Goal: Task Accomplishment & Management: Manage account settings

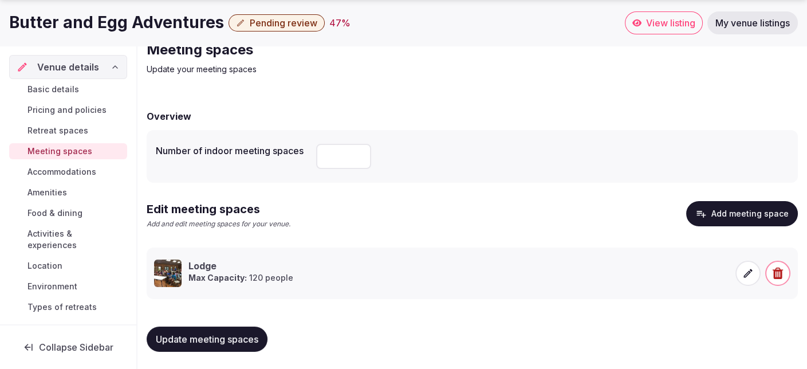
scroll to position [22, 0]
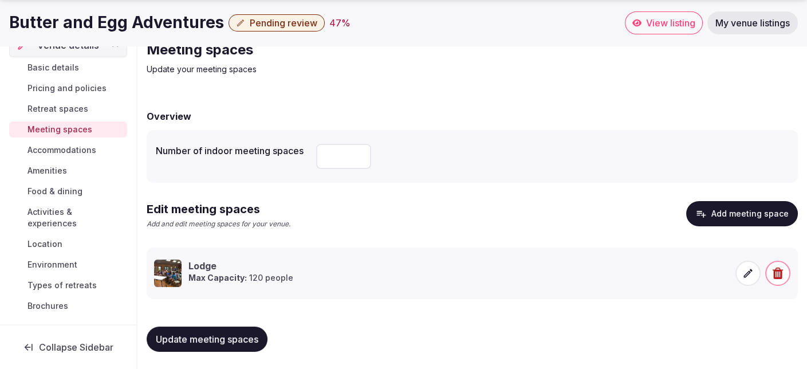
click at [70, 86] on span "Pricing and policies" at bounding box center [66, 87] width 79 height 11
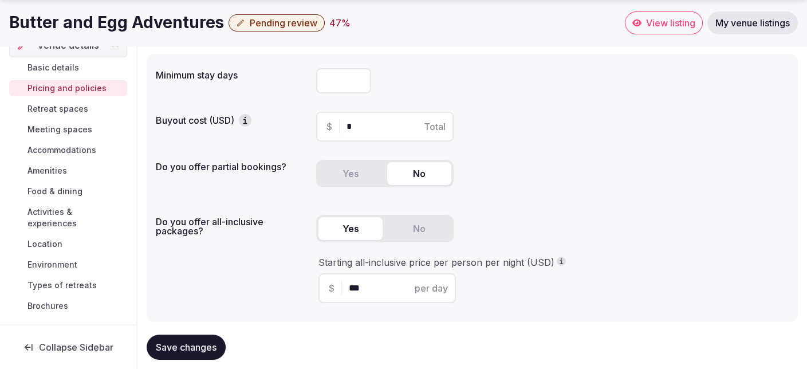
scroll to position [172, 0]
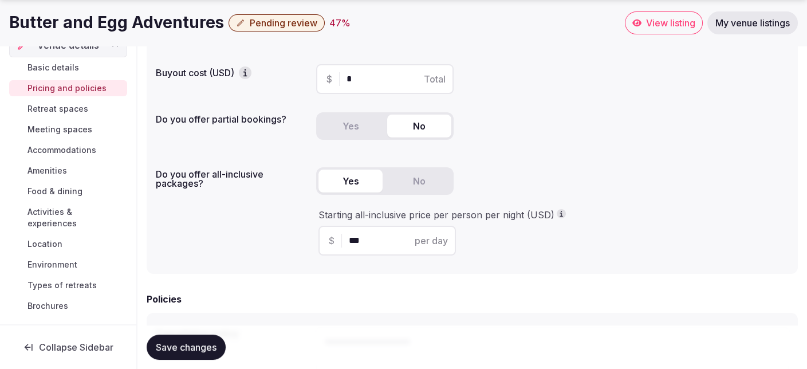
click at [69, 106] on span "Retreat spaces" at bounding box center [57, 108] width 61 height 11
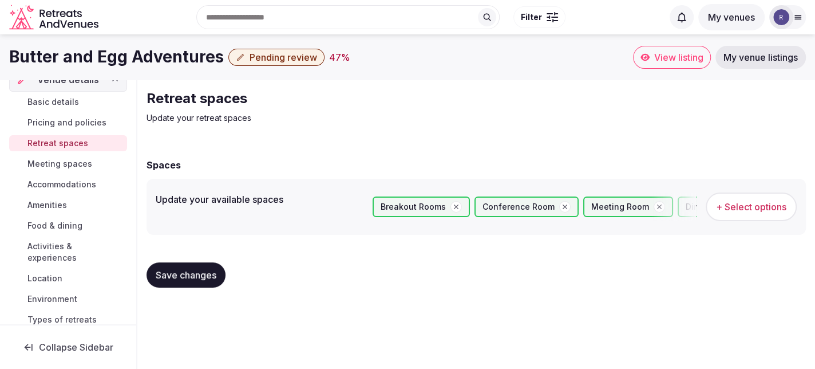
click at [61, 162] on span "Meeting spaces" at bounding box center [59, 163] width 65 height 11
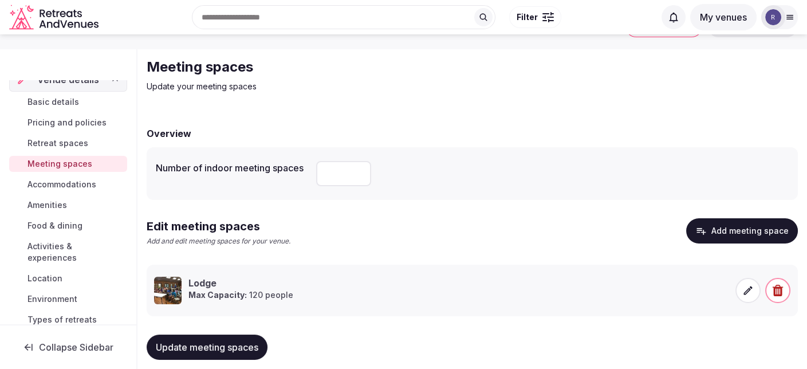
scroll to position [49, 0]
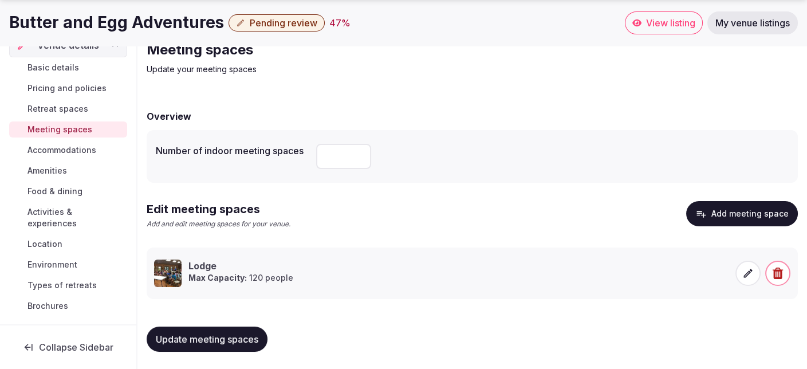
click at [74, 149] on span "Accommodations" at bounding box center [61, 149] width 69 height 11
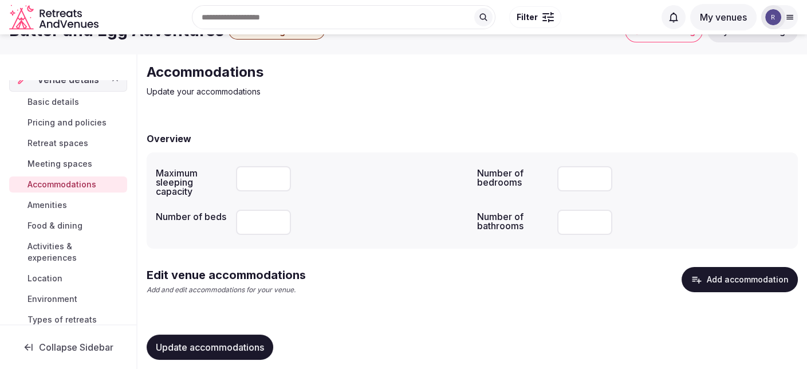
scroll to position [41, 0]
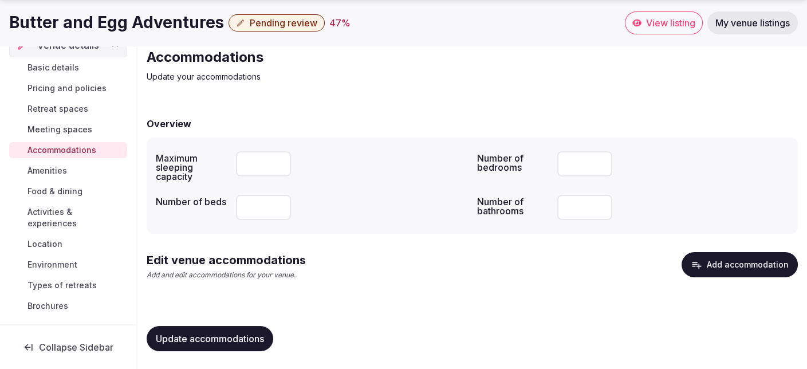
click at [56, 171] on span "Amenities" at bounding box center [47, 170] width 40 height 11
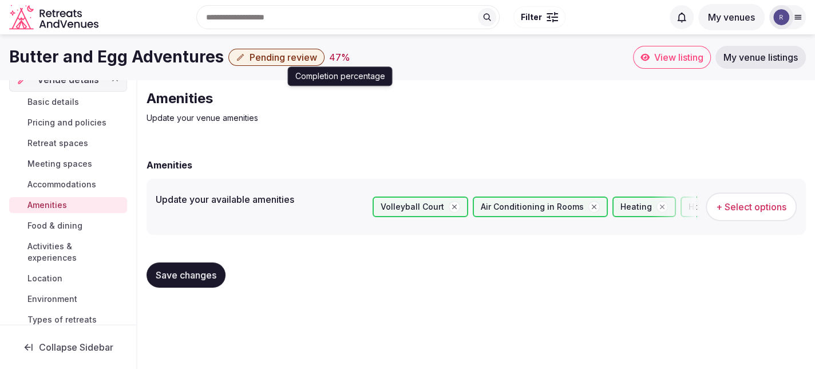
click at [329, 57] on div "47 %" at bounding box center [339, 57] width 21 height 14
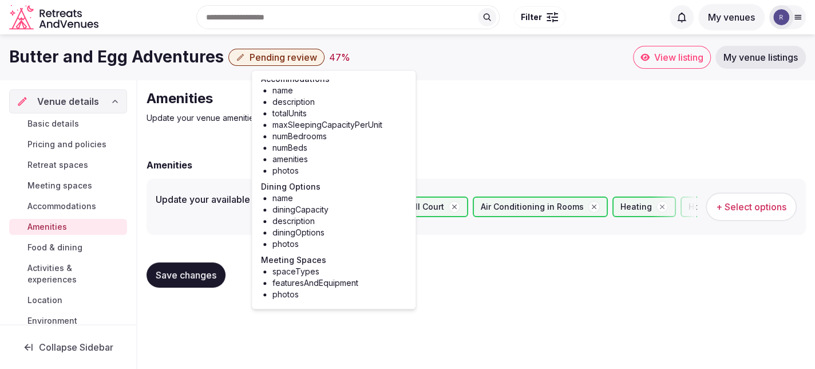
click at [54, 243] on span "Food & dining" at bounding box center [54, 247] width 55 height 11
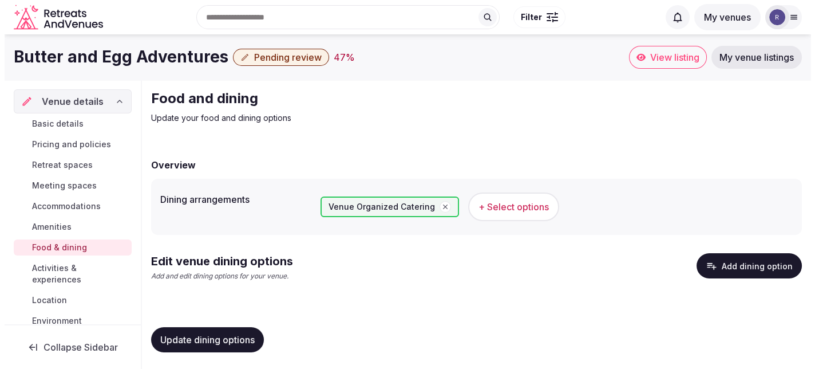
scroll to position [1, 0]
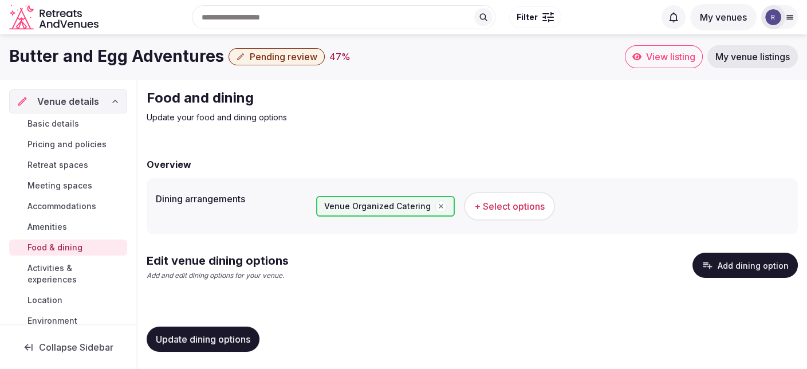
click at [237, 336] on span "Update dining options" at bounding box center [203, 338] width 94 height 11
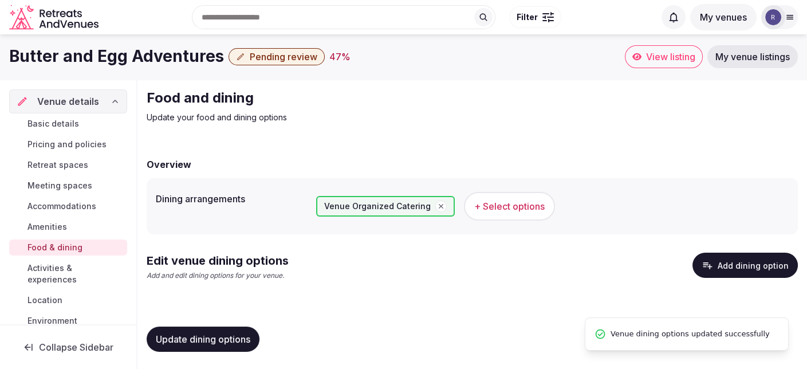
click at [748, 266] on button "Add dining option" at bounding box center [744, 265] width 105 height 25
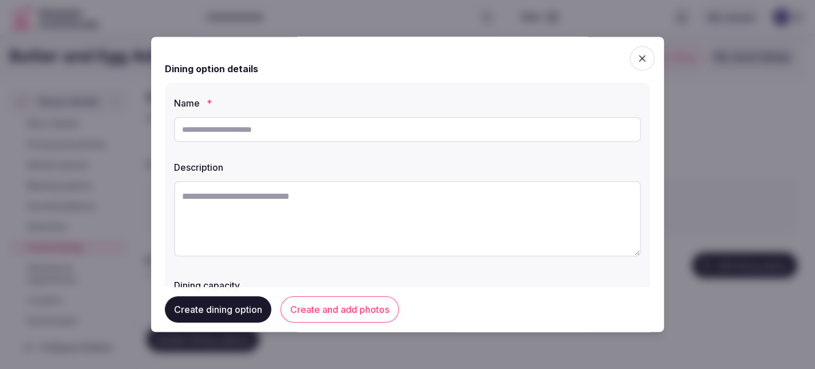
click at [291, 127] on input "text" at bounding box center [407, 129] width 467 height 25
click at [637, 61] on icon "button" at bounding box center [642, 58] width 11 height 11
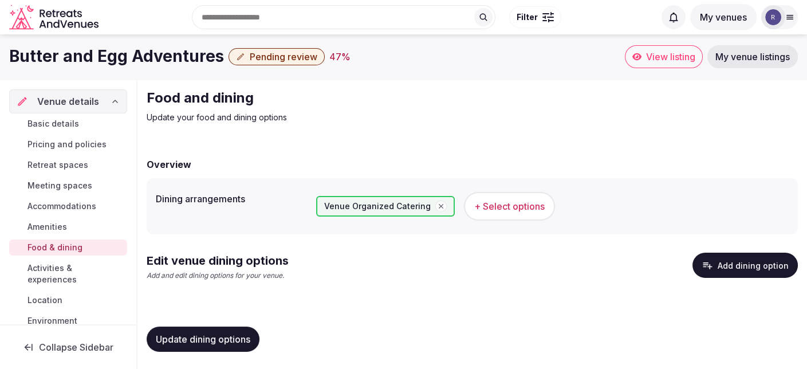
click at [734, 267] on button "Add dining option" at bounding box center [744, 265] width 105 height 25
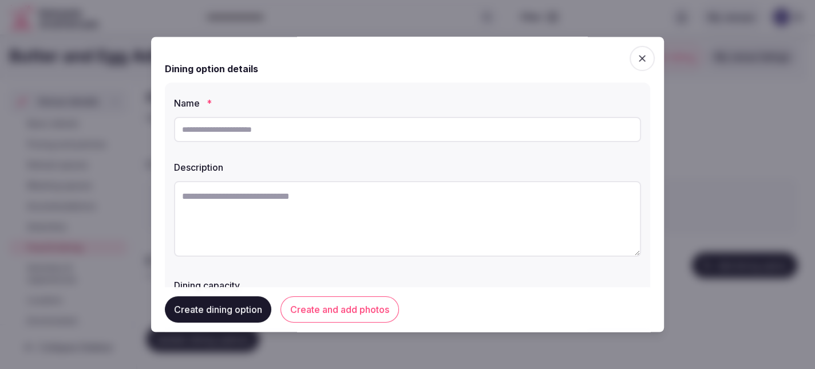
click at [300, 135] on input "text" at bounding box center [407, 129] width 467 height 25
type input "**********"
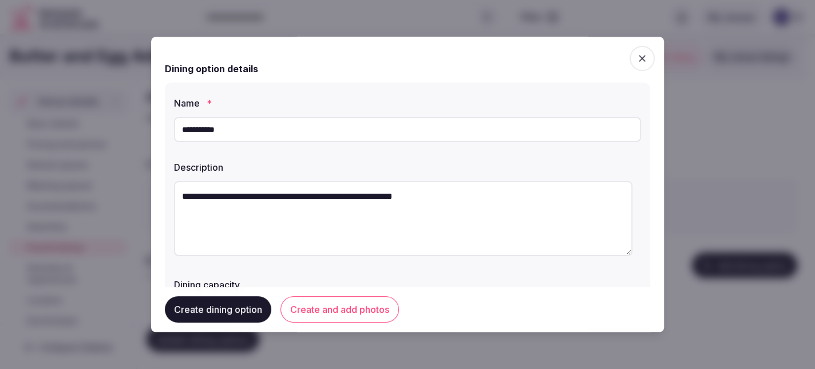
scroll to position [57, 0]
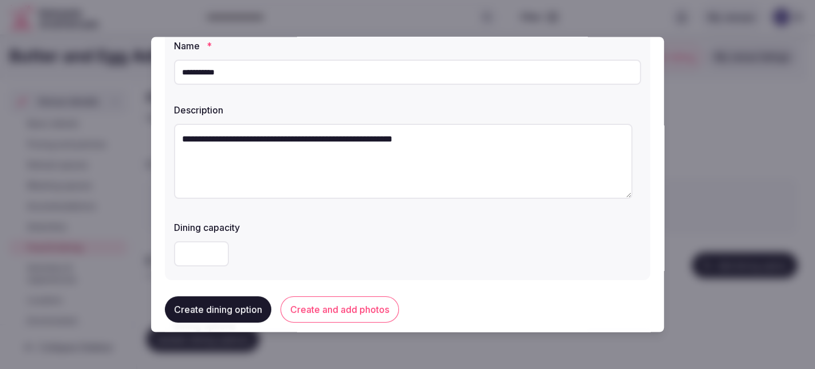
type textarea "**********"
click at [218, 255] on input "*" at bounding box center [201, 253] width 55 height 25
drag, startPoint x: 195, startPoint y: 250, endPoint x: 170, endPoint y: 250, distance: 25.2
click at [171, 250] on div "**********" at bounding box center [408, 152] width 486 height 255
type input "***"
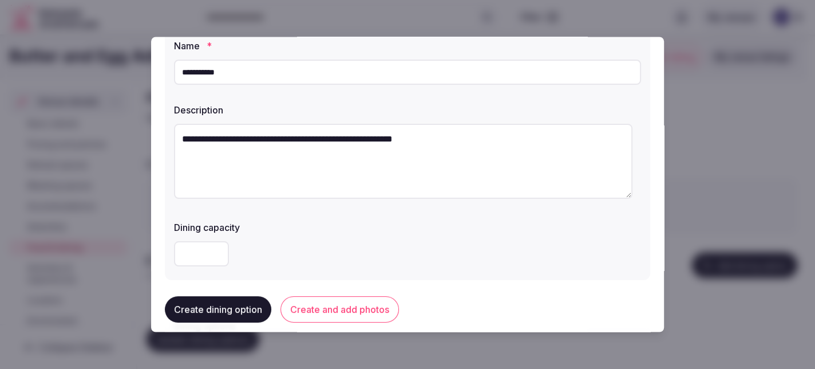
click at [220, 311] on button "Create dining option" at bounding box center [218, 310] width 106 height 26
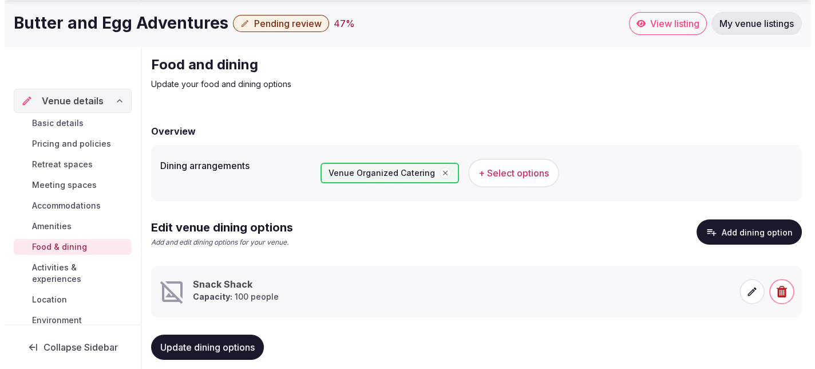
scroll to position [52, 0]
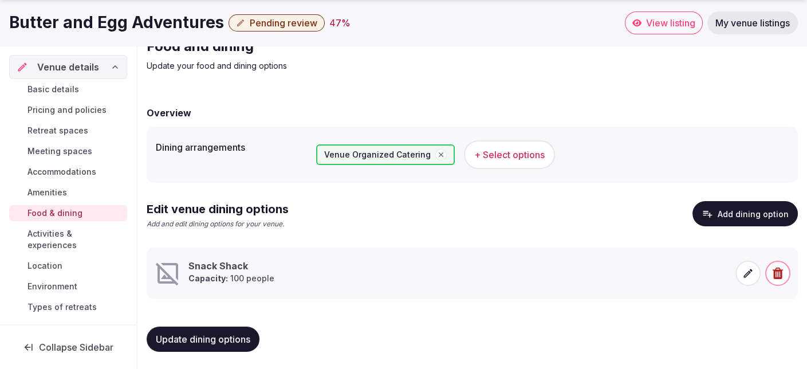
click at [754, 212] on button "Add dining option" at bounding box center [744, 213] width 105 height 25
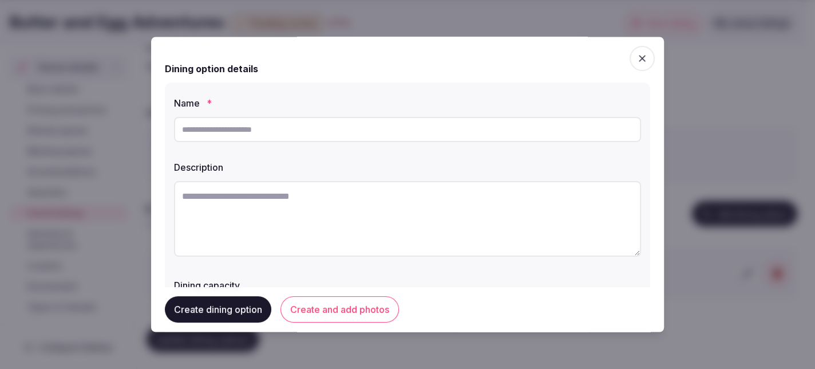
click at [248, 135] on input "text" at bounding box center [407, 129] width 467 height 25
type input "*****"
type textarea "*"
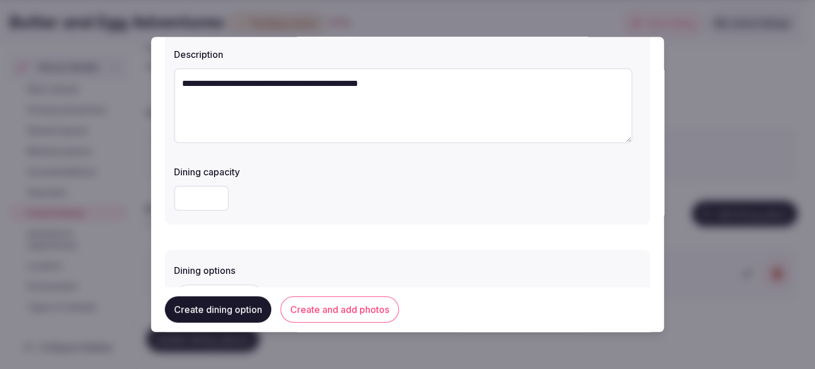
scroll to position [172, 0]
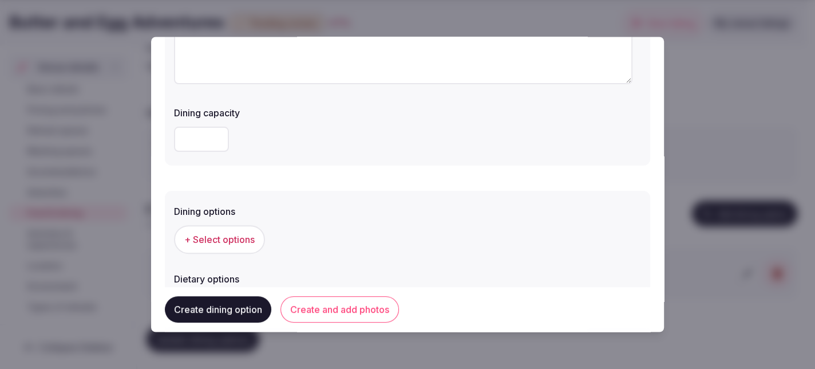
type textarea "**********"
click at [202, 145] on input "number" at bounding box center [201, 139] width 55 height 25
type input "***"
click at [227, 236] on span "+ Select options" at bounding box center [219, 239] width 70 height 13
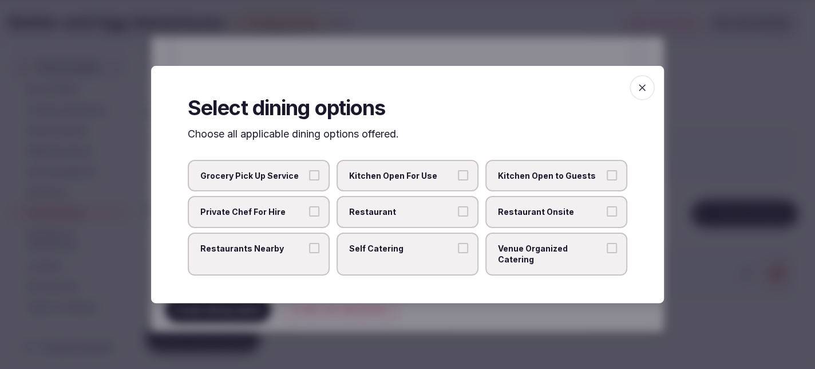
click at [614, 253] on button "Venue Organized Catering" at bounding box center [612, 248] width 10 height 10
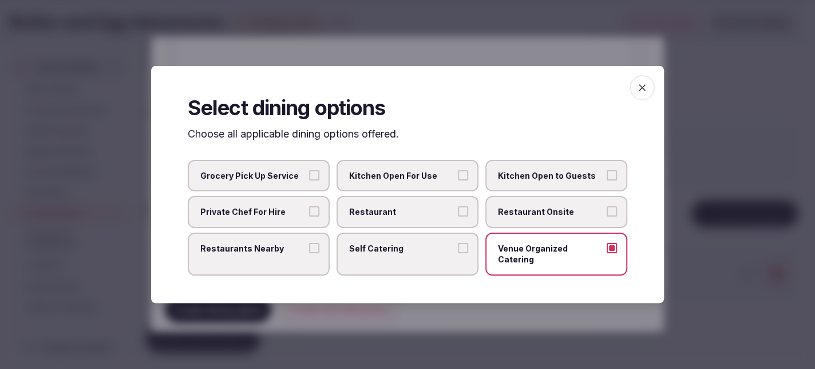
click at [638, 93] on icon "button" at bounding box center [642, 87] width 11 height 11
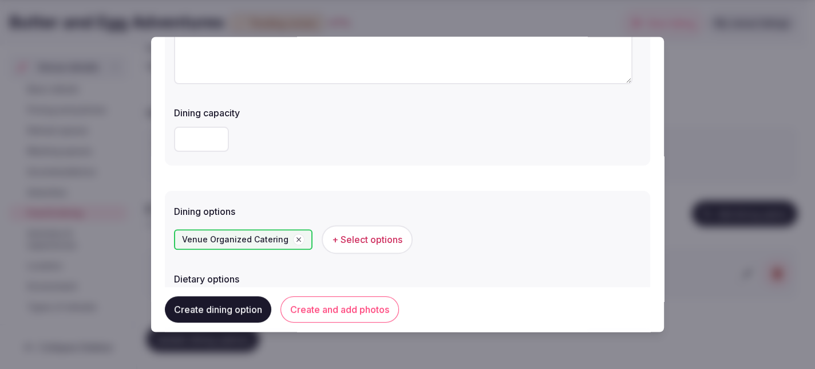
click at [219, 306] on button "Create dining option" at bounding box center [218, 310] width 106 height 26
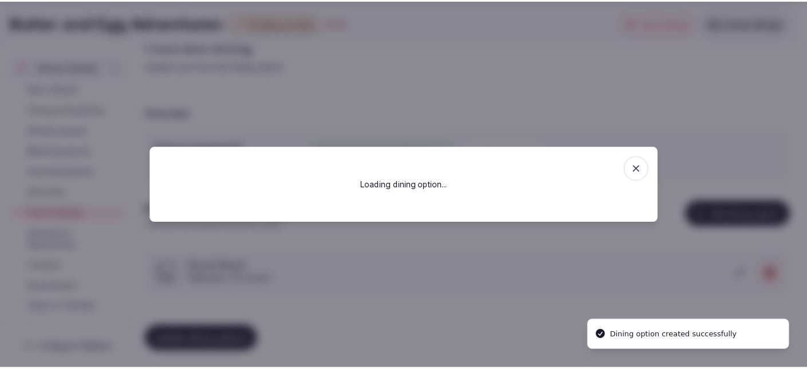
scroll to position [0, 0]
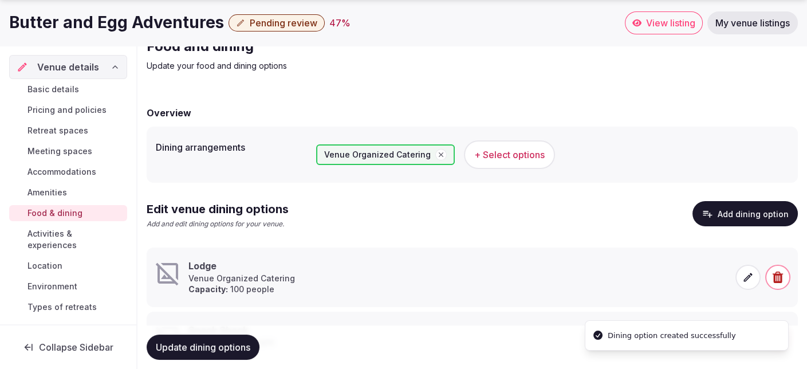
click at [227, 350] on span "Update dining options" at bounding box center [203, 346] width 94 height 11
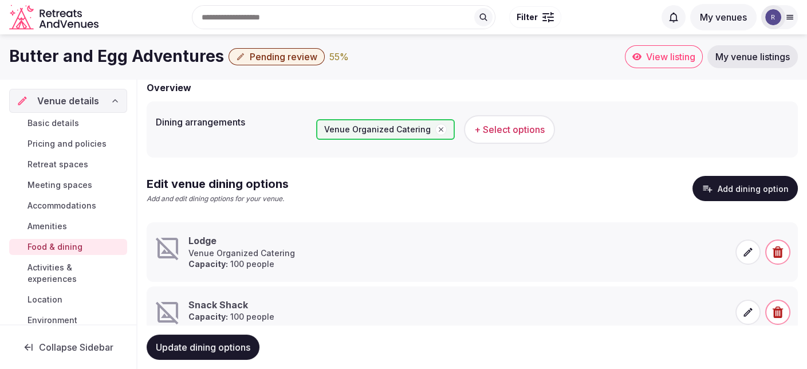
scroll to position [58, 0]
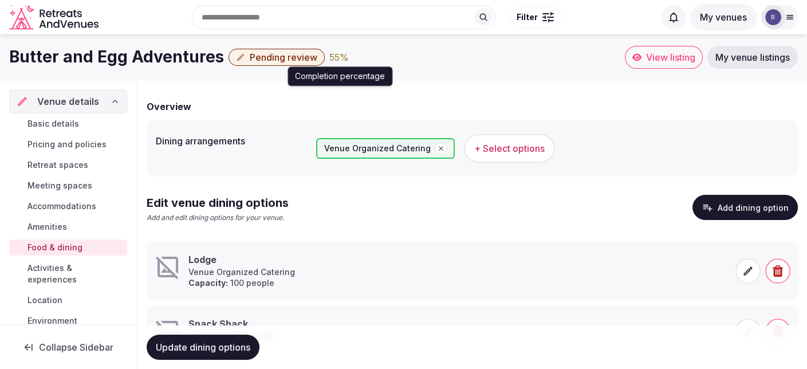
click at [329, 57] on div "55 %" at bounding box center [338, 57] width 19 height 14
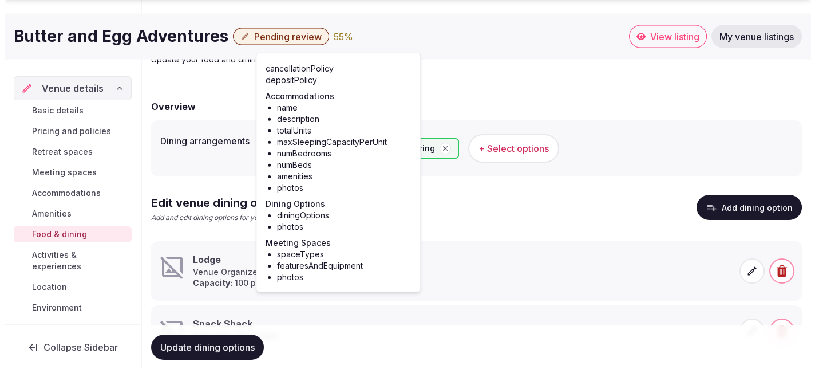
scroll to position [116, 0]
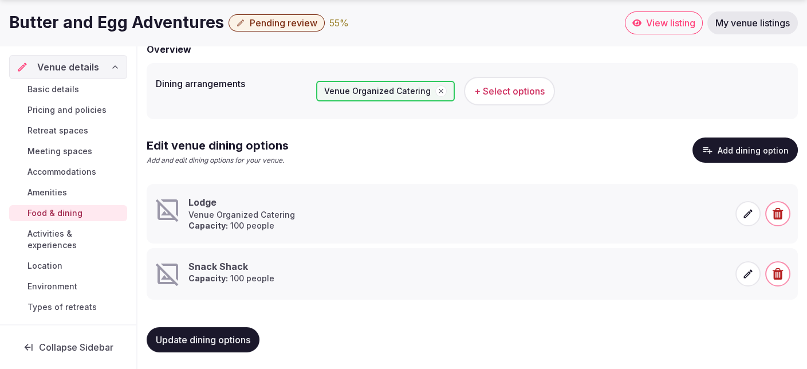
click at [752, 269] on icon at bounding box center [747, 273] width 11 height 11
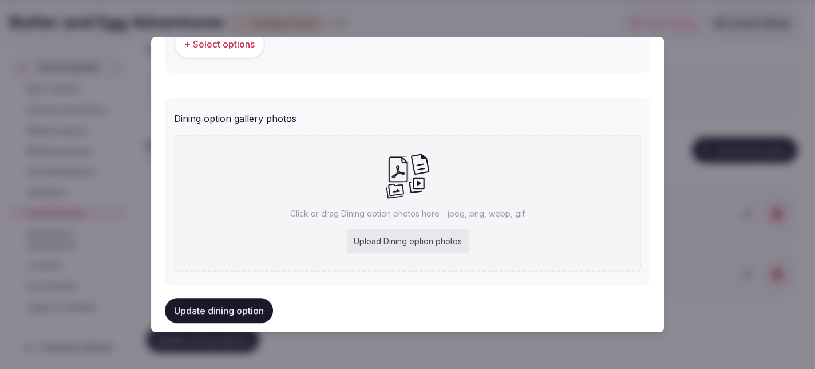
scroll to position [453, 0]
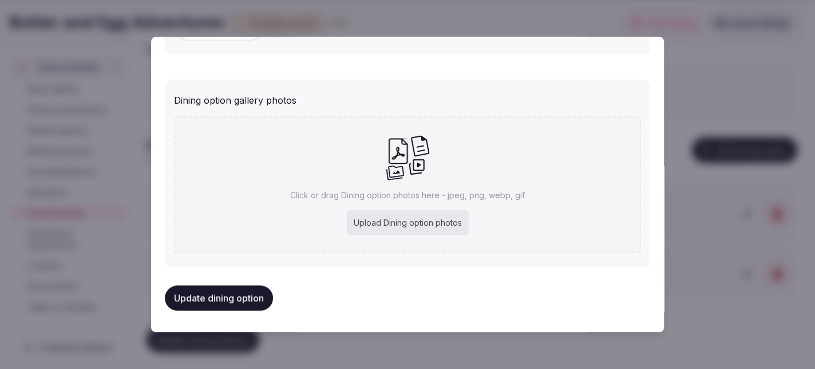
click at [390, 224] on div "Upload Dining option photos" at bounding box center [408, 222] width 122 height 25
type input "**********"
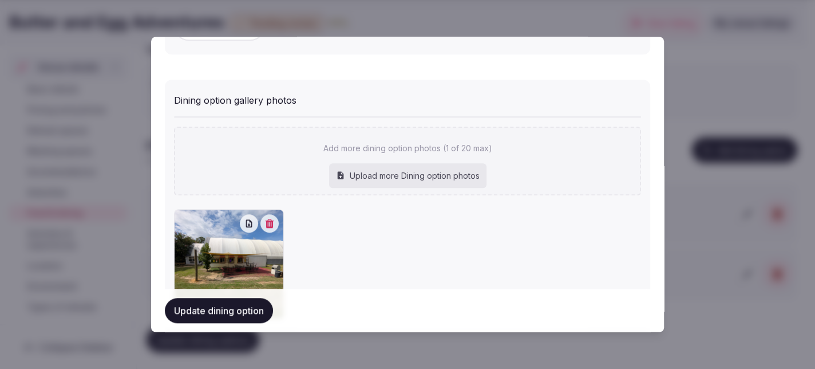
click at [237, 315] on button "Update dining option" at bounding box center [219, 310] width 108 height 25
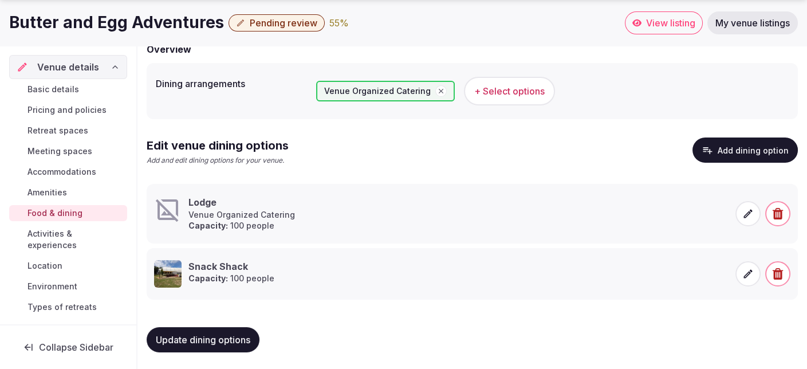
click at [743, 212] on icon at bounding box center [747, 213] width 11 height 11
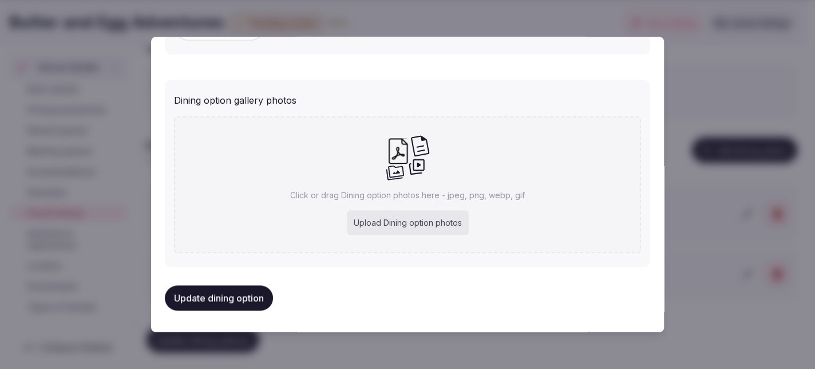
click at [394, 222] on div "Upload Dining option photos" at bounding box center [408, 222] width 122 height 25
type input "**********"
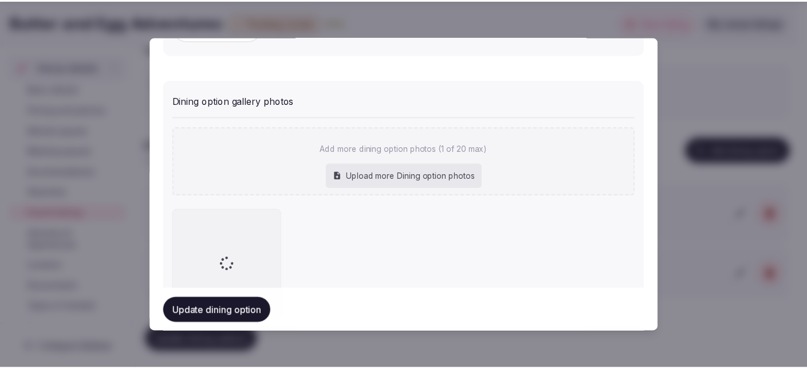
scroll to position [510, 0]
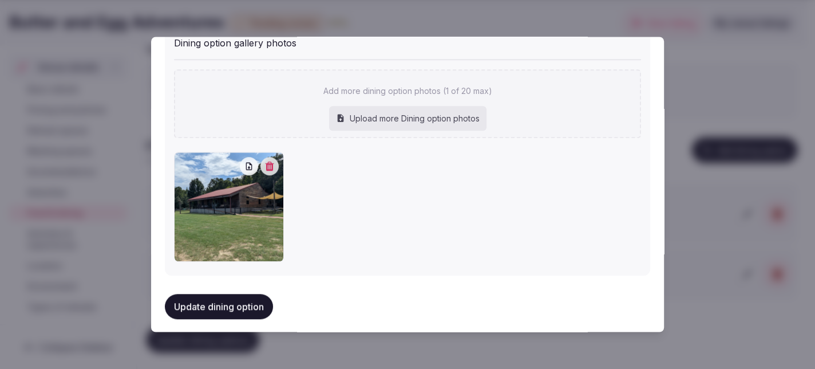
click at [212, 303] on button "Update dining option" at bounding box center [219, 306] width 108 height 25
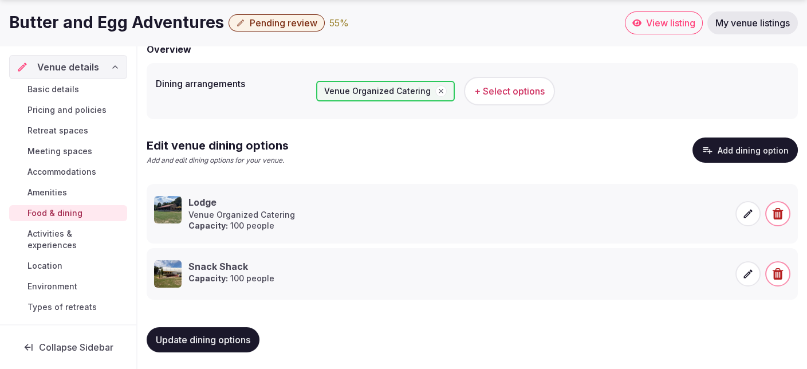
click at [333, 23] on div "55 %" at bounding box center [338, 23] width 19 height 14
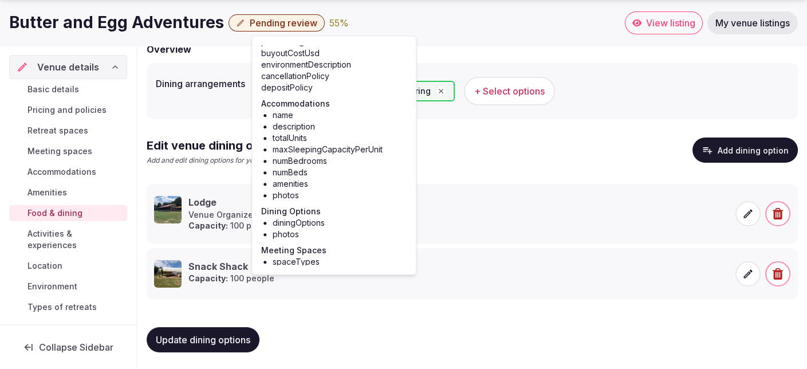
scroll to position [96, 0]
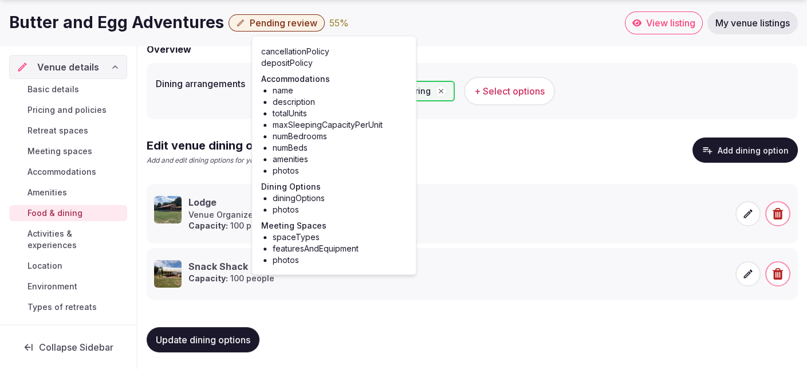
click at [59, 148] on span "Meeting spaces" at bounding box center [59, 150] width 65 height 11
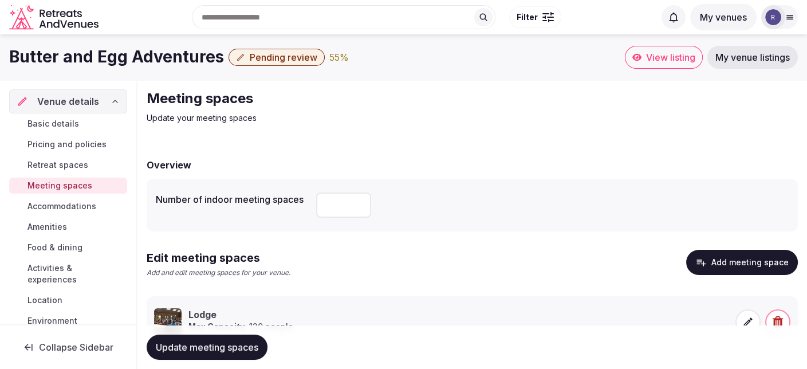
scroll to position [49, 0]
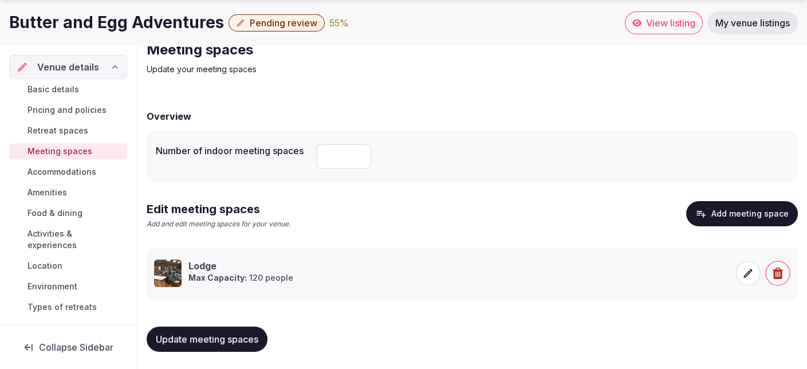
click at [247, 339] on span "Update meeting spaces" at bounding box center [207, 338] width 102 height 11
click at [330, 22] on div "58 %" at bounding box center [339, 23] width 20 height 14
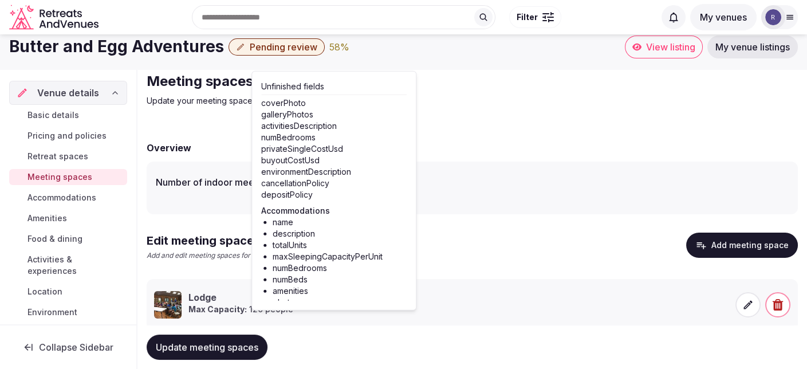
scroll to position [0, 0]
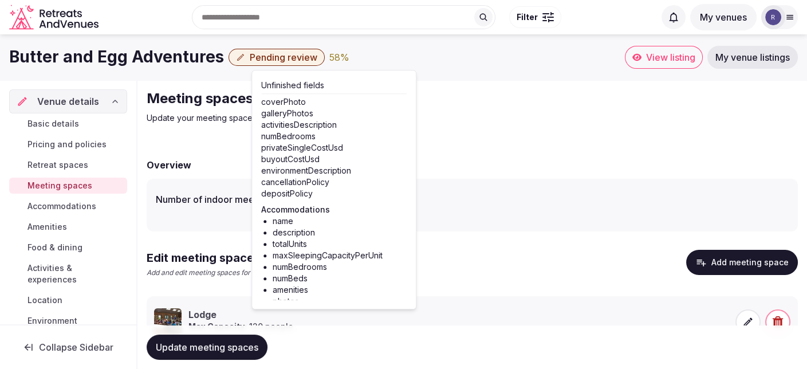
click at [58, 204] on span "Accommodations" at bounding box center [61, 205] width 69 height 11
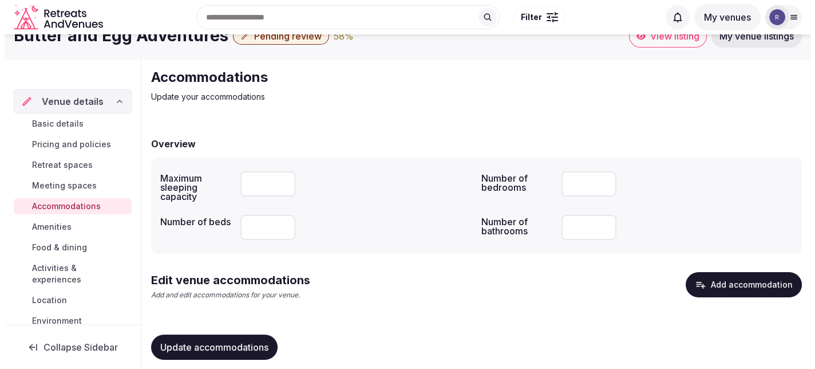
scroll to position [41, 0]
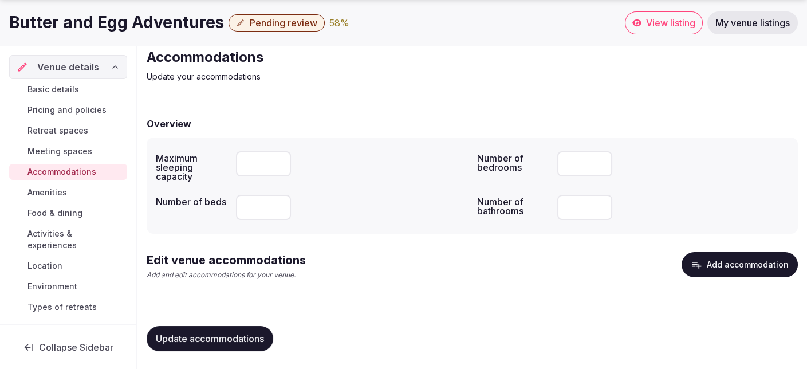
click at [239, 264] on h2 "Edit venue accommodations" at bounding box center [226, 260] width 159 height 16
click at [731, 263] on button "Add accommodation" at bounding box center [739, 264] width 116 height 25
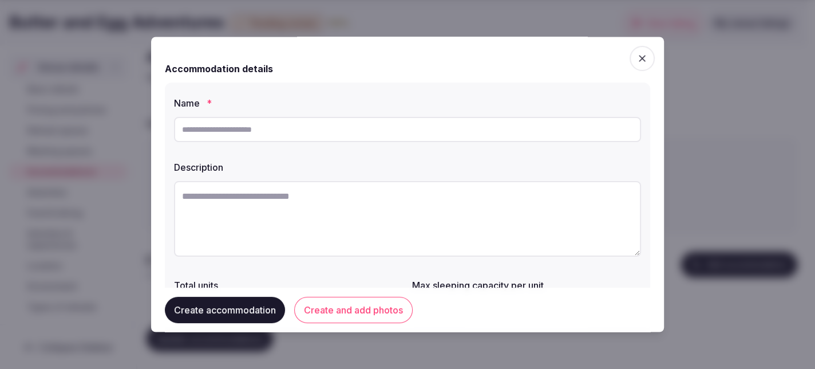
click at [270, 129] on input "text" at bounding box center [407, 129] width 467 height 25
type input "**********"
click at [239, 199] on textarea at bounding box center [407, 219] width 467 height 76
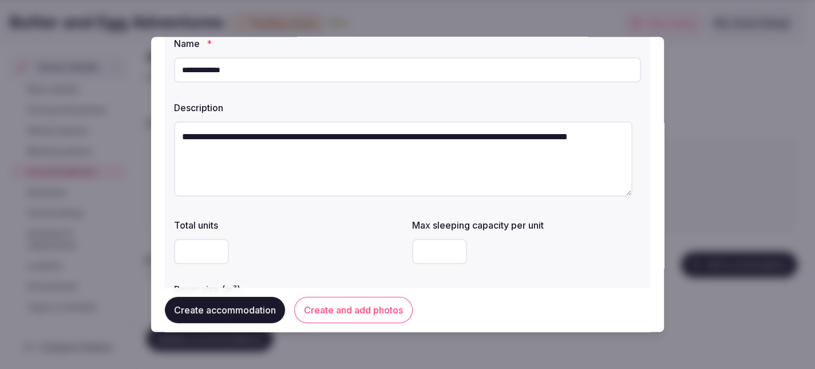
scroll to position [115, 0]
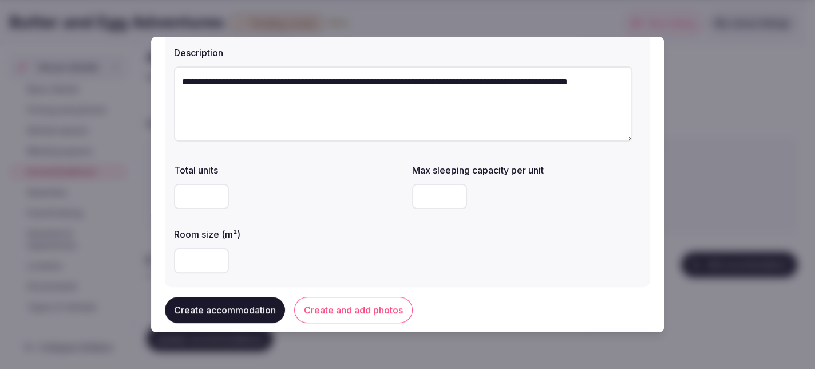
type textarea "**********"
click at [206, 200] on input "number" at bounding box center [201, 196] width 55 height 25
type input "*"
click at [453, 195] on input "*" at bounding box center [439, 196] width 55 height 25
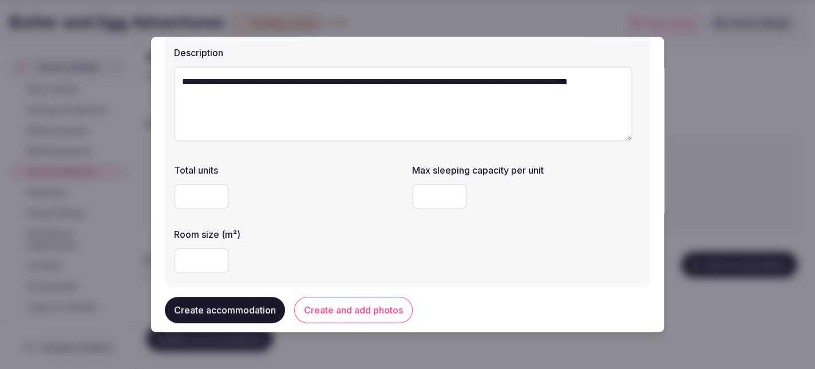
type input "**"
drag, startPoint x: 191, startPoint y: 195, endPoint x: 176, endPoint y: 195, distance: 14.9
click at [176, 195] on input "*" at bounding box center [201, 196] width 55 height 25
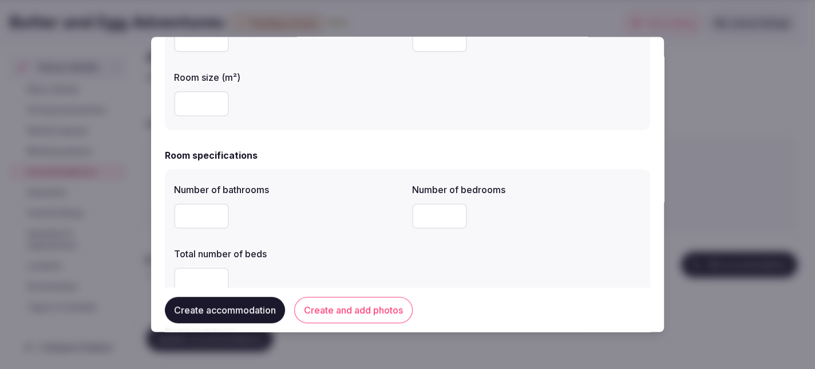
scroll to position [286, 0]
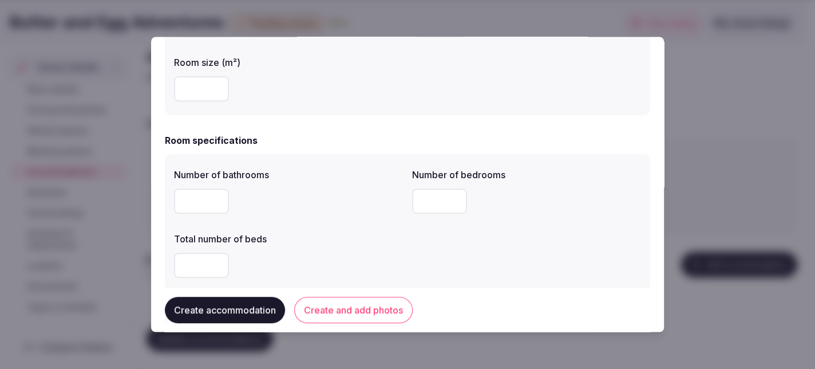
type input "*"
click at [204, 203] on input "number" at bounding box center [201, 200] width 55 height 25
type input "*"
click at [421, 195] on input "number" at bounding box center [439, 200] width 55 height 25
type input "*"
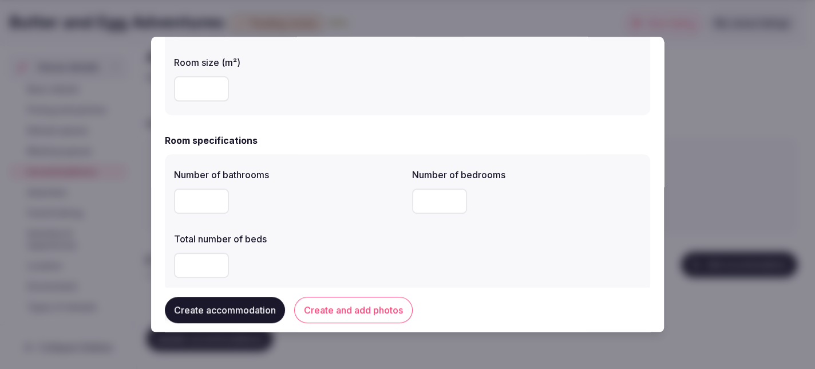
click at [203, 261] on input "number" at bounding box center [201, 265] width 55 height 25
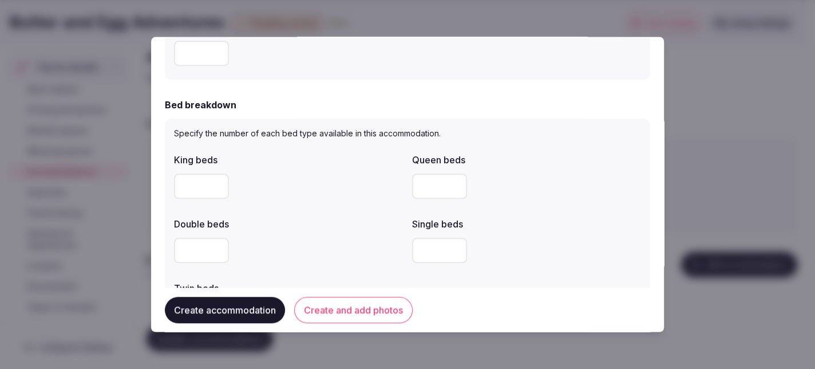
scroll to position [573, 0]
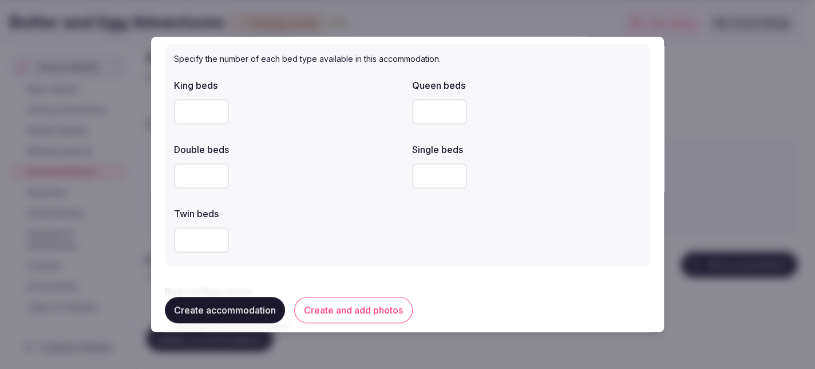
type input "**"
click at [424, 179] on input "number" at bounding box center [439, 175] width 55 height 25
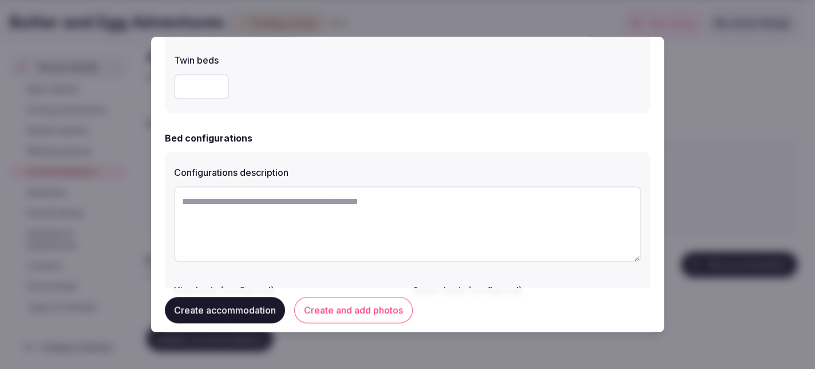
scroll to position [744, 0]
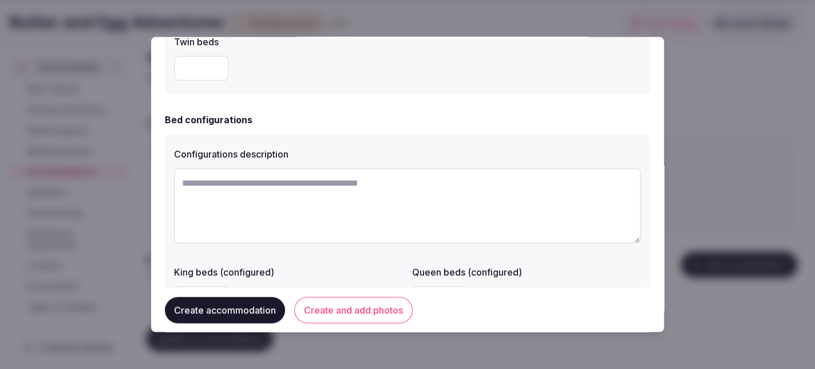
type input "**"
click at [309, 181] on textarea at bounding box center [407, 206] width 467 height 76
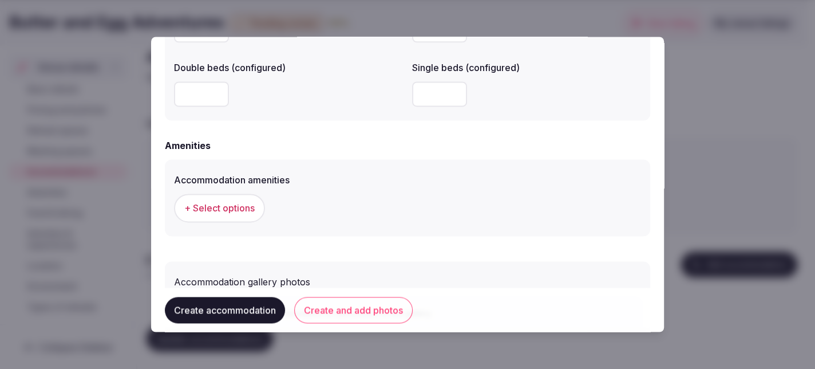
scroll to position [1031, 0]
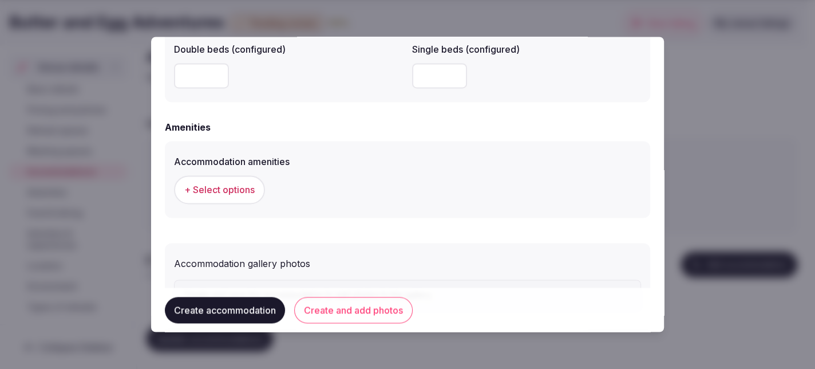
type textarea "*********"
click at [224, 192] on span "+ Select options" at bounding box center [219, 189] width 70 height 13
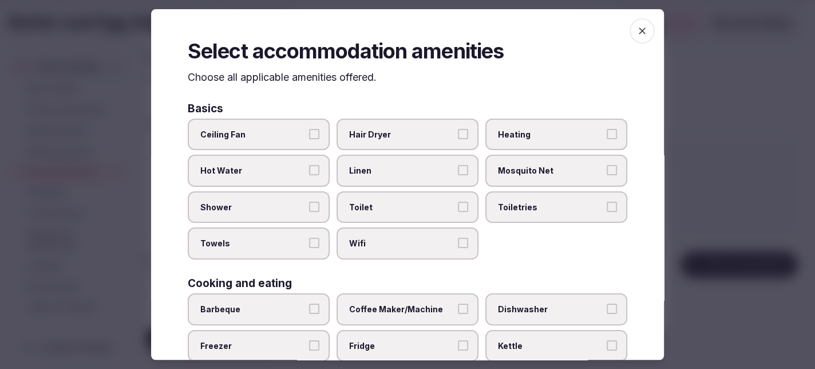
click at [311, 171] on button "Hot Water" at bounding box center [314, 170] width 10 height 10
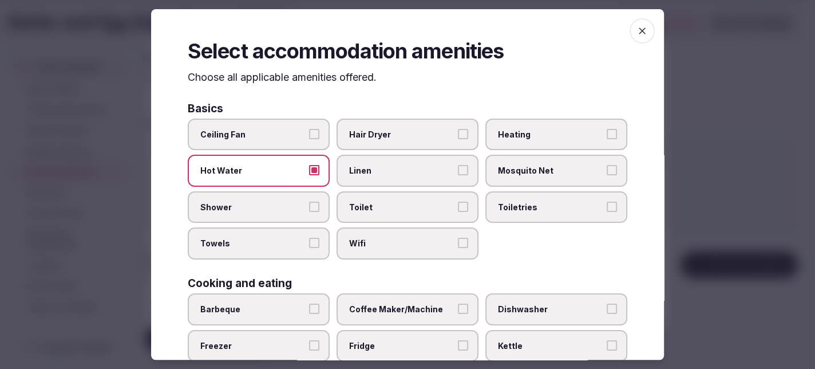
click at [312, 205] on button "Shower" at bounding box center [314, 207] width 10 height 10
click at [460, 238] on button "Wifi" at bounding box center [463, 243] width 10 height 10
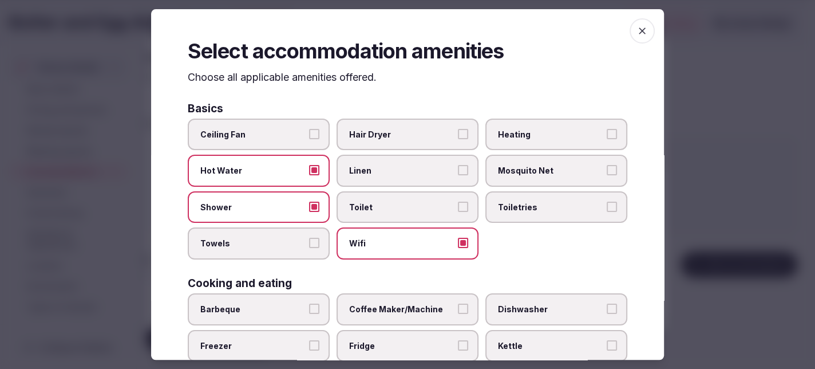
click at [458, 203] on button "Toilet" at bounding box center [463, 207] width 10 height 10
click at [607, 132] on button "Heating" at bounding box center [612, 134] width 10 height 10
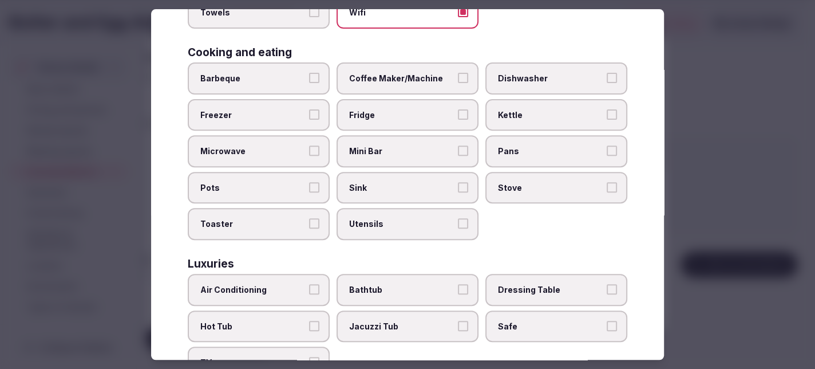
scroll to position [286, 0]
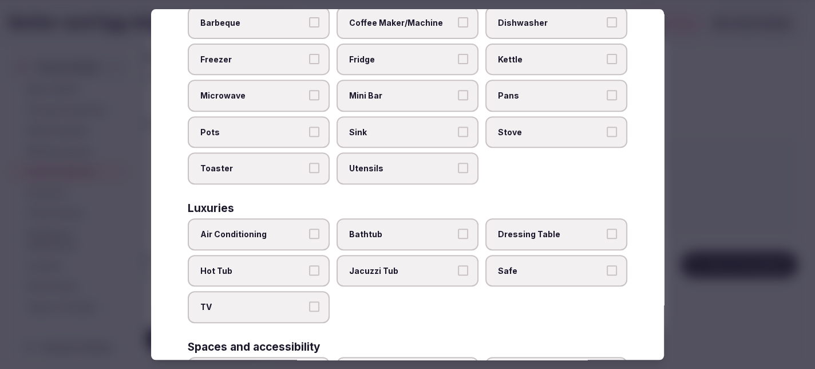
click at [309, 228] on button "Air Conditioning" at bounding box center [314, 233] width 10 height 10
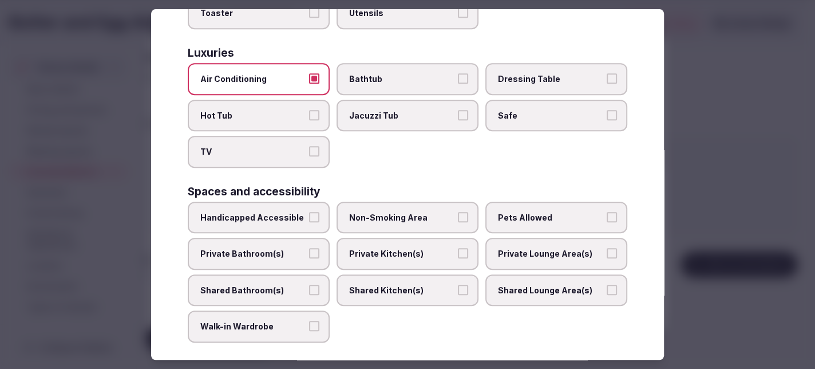
scroll to position [458, 0]
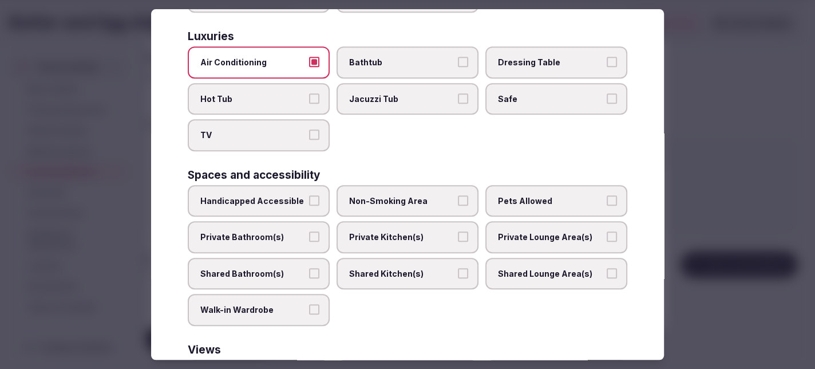
click at [309, 195] on button "Handicapped Accessible" at bounding box center [314, 200] width 10 height 10
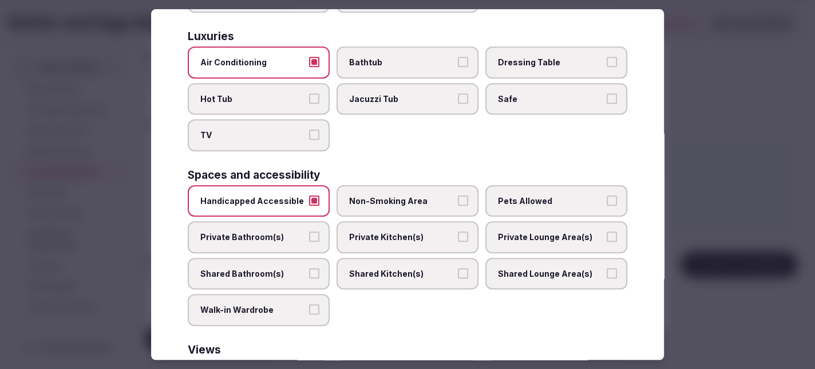
click at [459, 195] on button "Non-Smoking Area" at bounding box center [463, 200] width 10 height 10
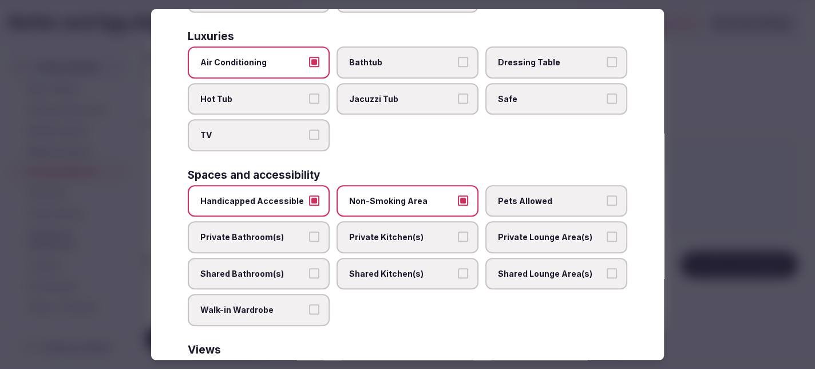
click at [309, 232] on button "Private Bathroom(s)" at bounding box center [314, 236] width 10 height 10
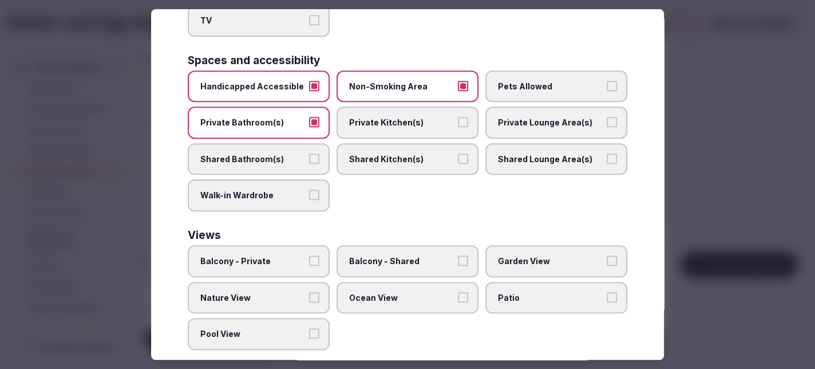
scroll to position [578, 0]
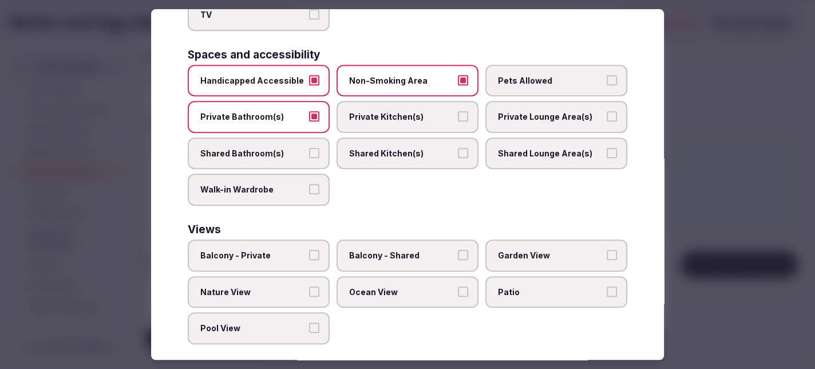
click at [314, 286] on button "Nature View" at bounding box center [314, 291] width 10 height 10
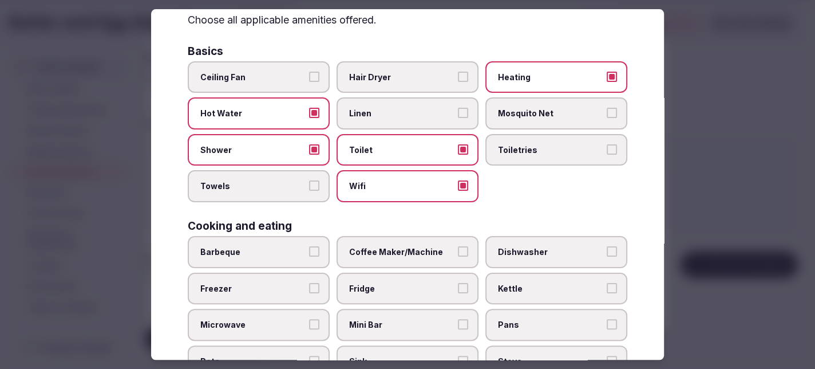
scroll to position [0, 0]
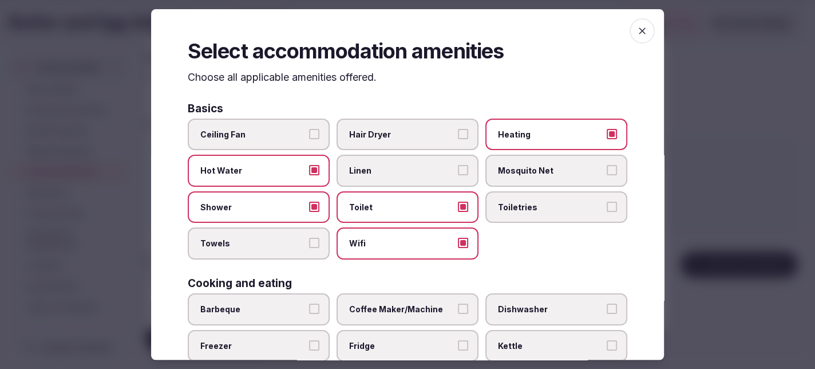
click at [639, 30] on icon "button" at bounding box center [642, 30] width 7 height 7
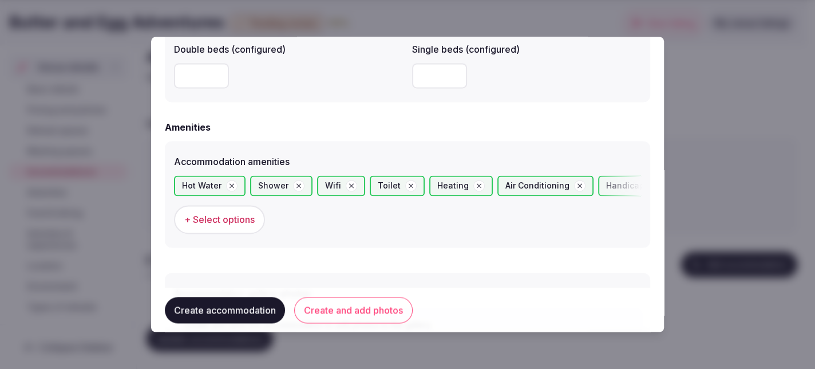
scroll to position [1118, 0]
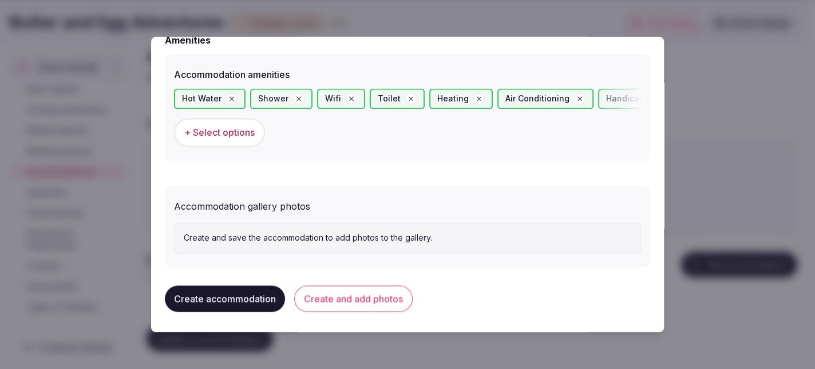
click at [269, 208] on div "Accommodation gallery photos" at bounding box center [407, 204] width 467 height 18
click at [297, 236] on p "Create and save the accommodation to add photos to the gallery." at bounding box center [408, 237] width 448 height 11
click at [329, 295] on button "Create and add photos" at bounding box center [353, 298] width 119 height 26
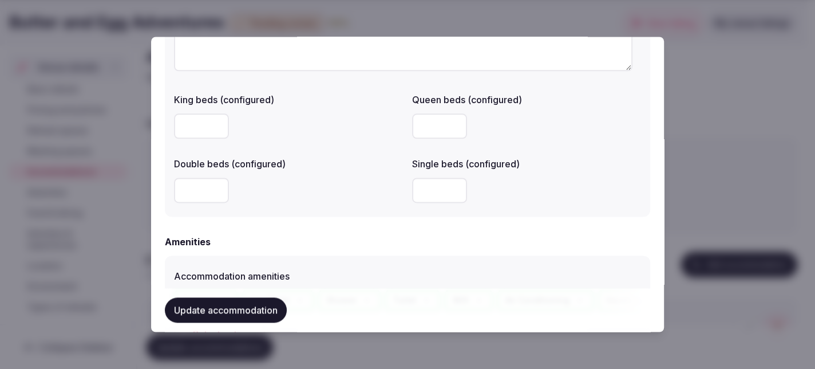
scroll to position [1145, 0]
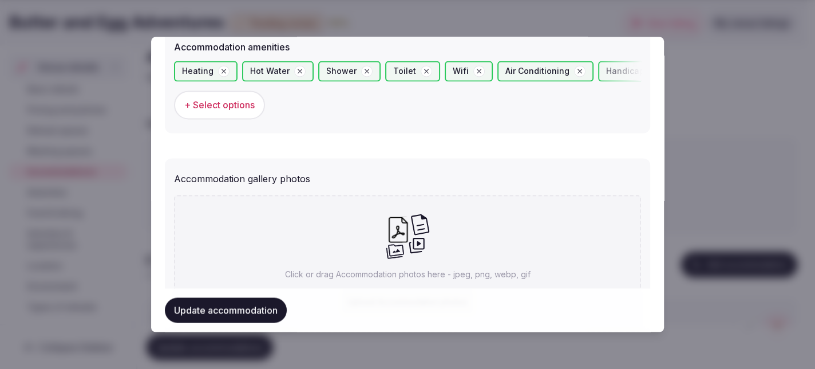
click at [394, 213] on icon at bounding box center [407, 236] width 45 height 46
type input "**********"
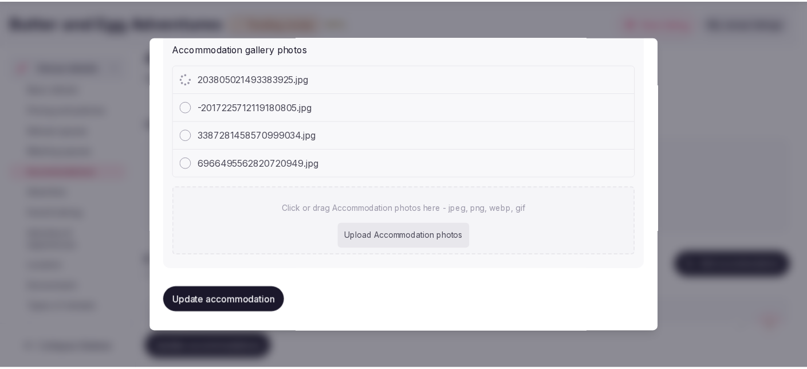
scroll to position [1277, 0]
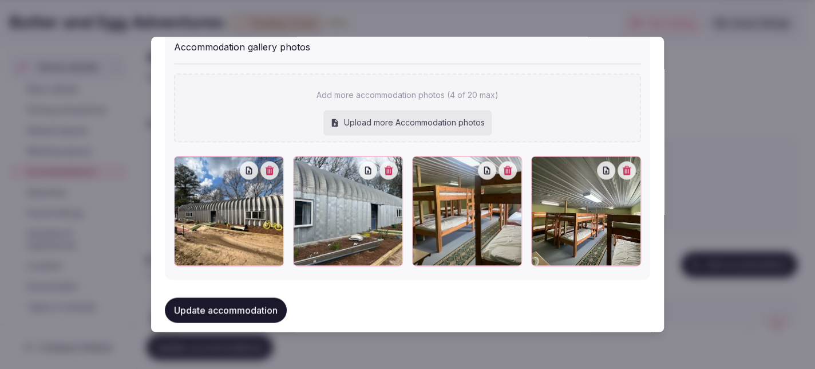
click at [227, 307] on button "Update accommodation" at bounding box center [226, 310] width 122 height 25
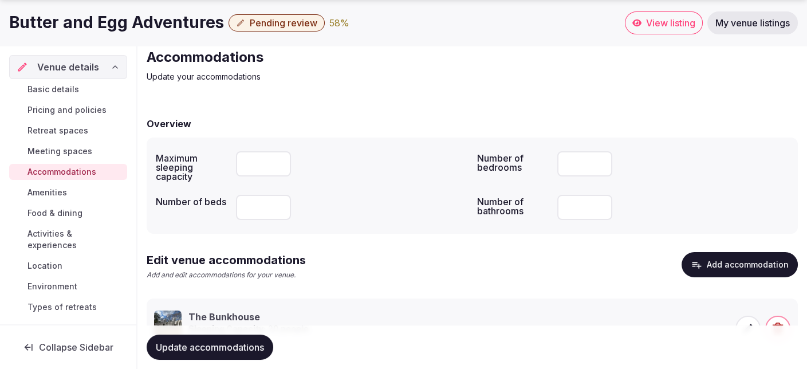
click at [229, 348] on span "Update accommodations" at bounding box center [210, 346] width 108 height 11
click at [333, 25] on div "76 %" at bounding box center [339, 23] width 21 height 14
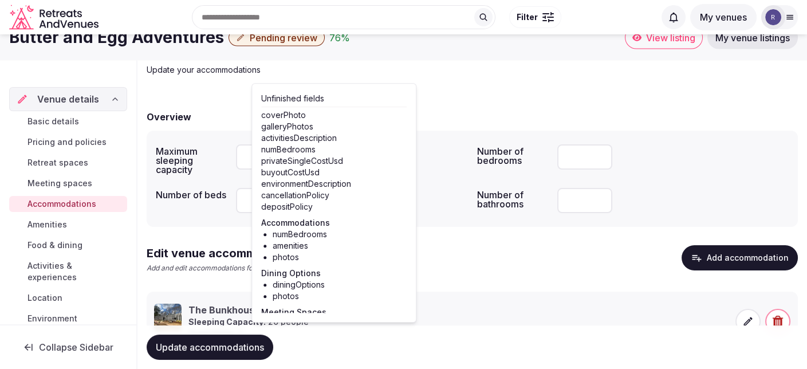
scroll to position [0, 0]
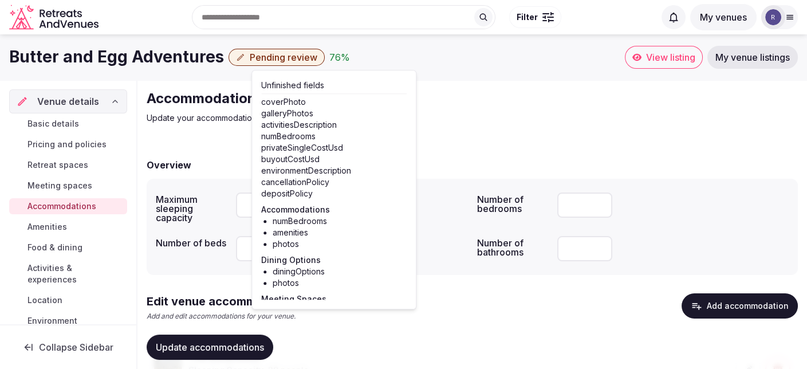
click at [57, 206] on span "Accommodations" at bounding box center [61, 205] width 69 height 11
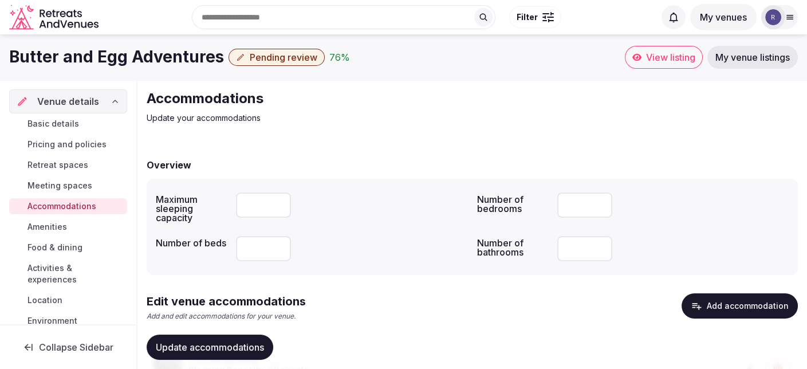
click at [570, 204] on input "number" at bounding box center [584, 204] width 55 height 25
type input "*"
click at [577, 246] on input "number" at bounding box center [584, 248] width 55 height 25
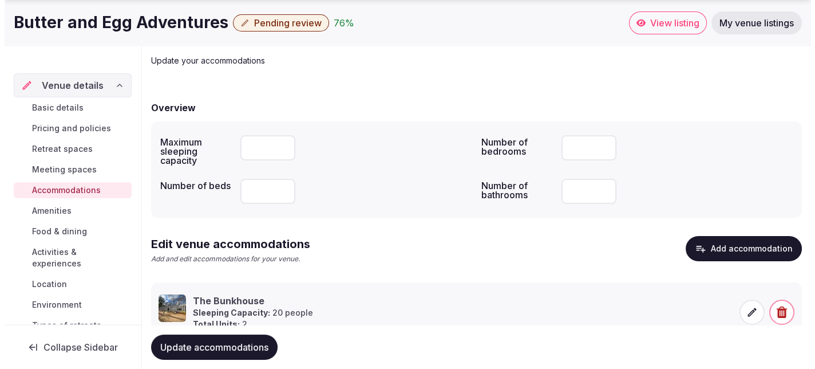
scroll to position [100, 0]
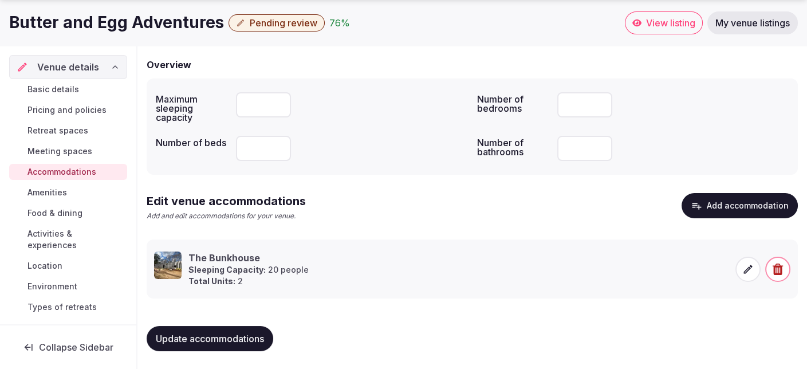
type input "*"
click at [238, 335] on span "Update accommodations" at bounding box center [210, 338] width 108 height 11
click at [329, 21] on div "79 %" at bounding box center [339, 23] width 21 height 14
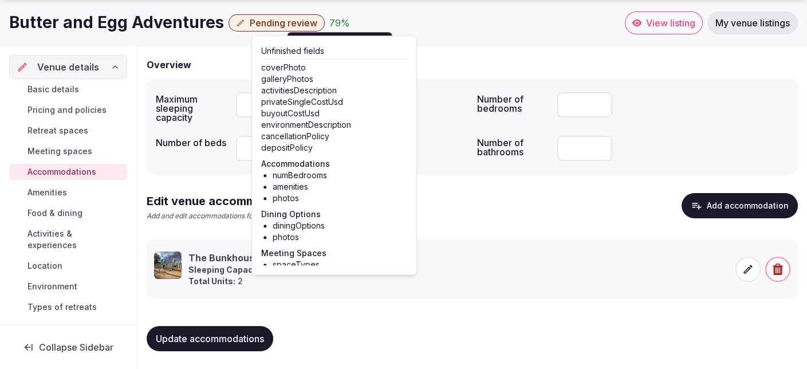
click at [358, 307] on div "Overview Maximum sleeping capacity ** Number of bedrooms * Number of beds ** Nu…" at bounding box center [472, 203] width 651 height 314
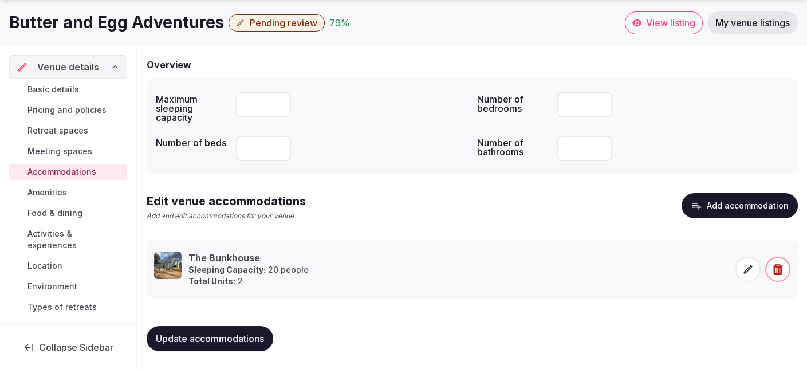
click at [745, 264] on icon at bounding box center [747, 268] width 11 height 11
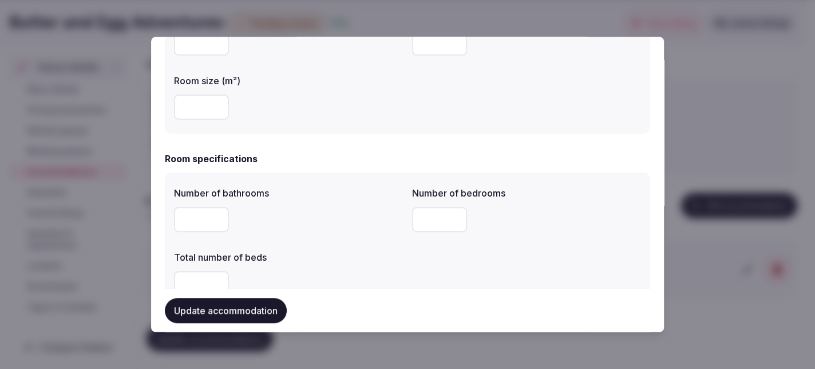
scroll to position [286, 0]
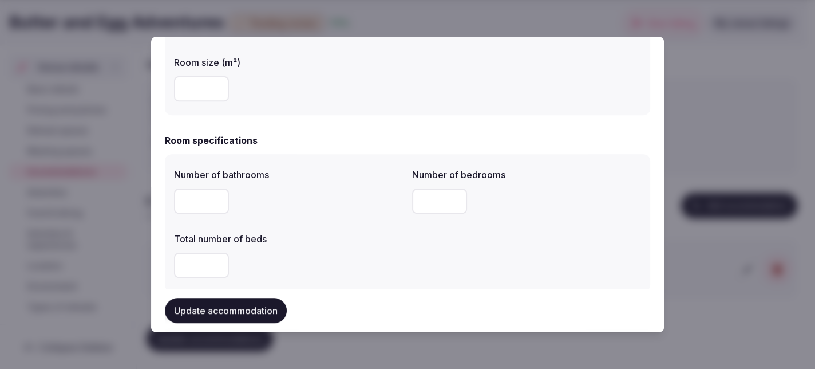
click at [440, 199] on input "number" at bounding box center [439, 200] width 55 height 25
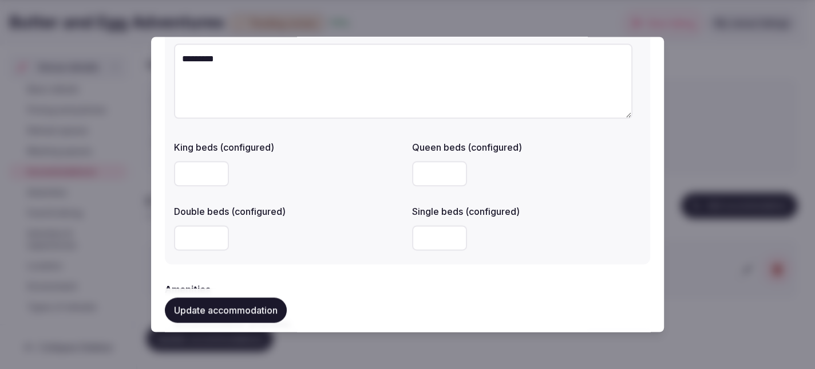
scroll to position [916, 0]
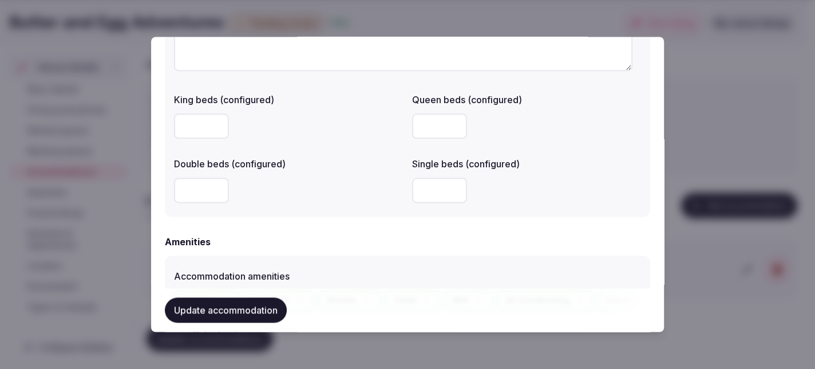
type input "*"
click at [423, 194] on input "number" at bounding box center [439, 189] width 55 height 25
click at [428, 193] on input "number" at bounding box center [439, 189] width 55 height 25
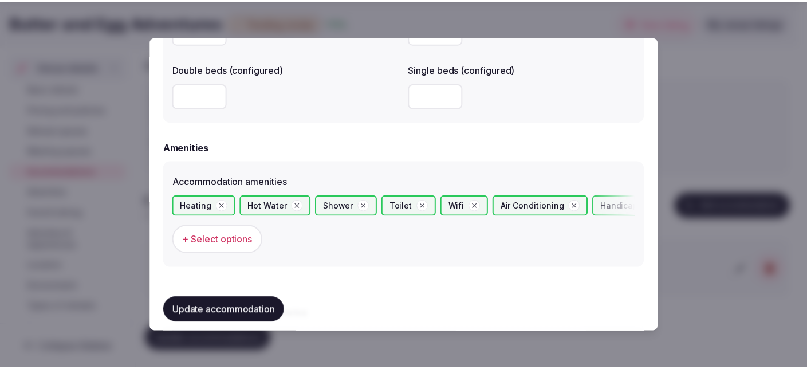
scroll to position [1031, 0]
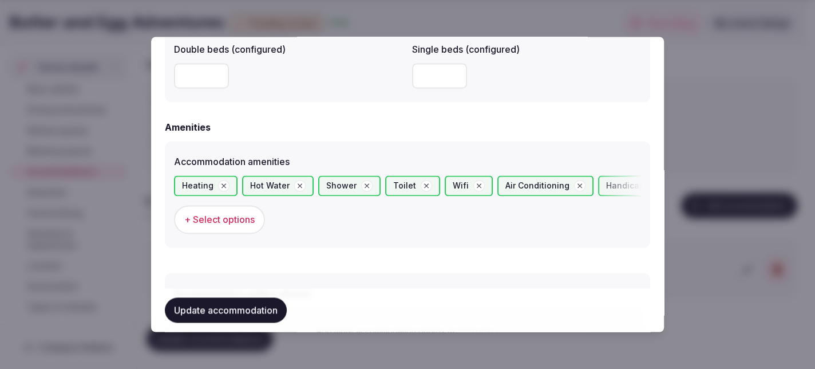
type input "**"
click at [224, 305] on button "Update accommodation" at bounding box center [226, 310] width 122 height 25
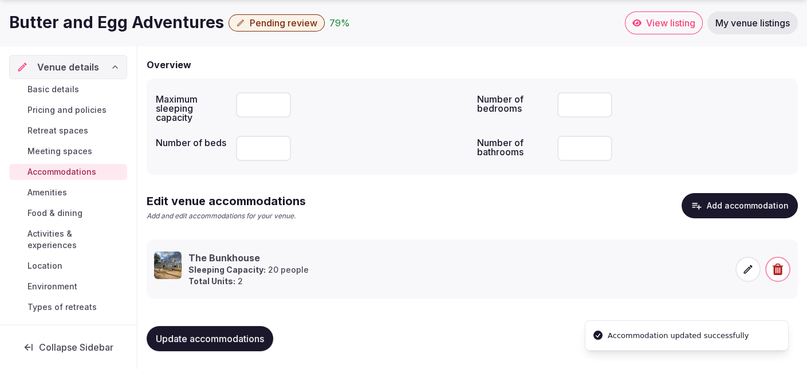
click at [206, 334] on span "Update accommodations" at bounding box center [210, 338] width 108 height 11
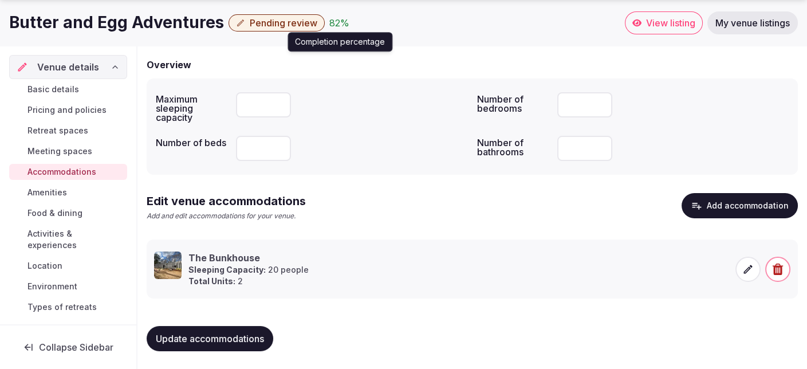
click at [329, 25] on div "82 %" at bounding box center [339, 23] width 20 height 14
click at [52, 210] on span "Food & dining" at bounding box center [54, 212] width 55 height 11
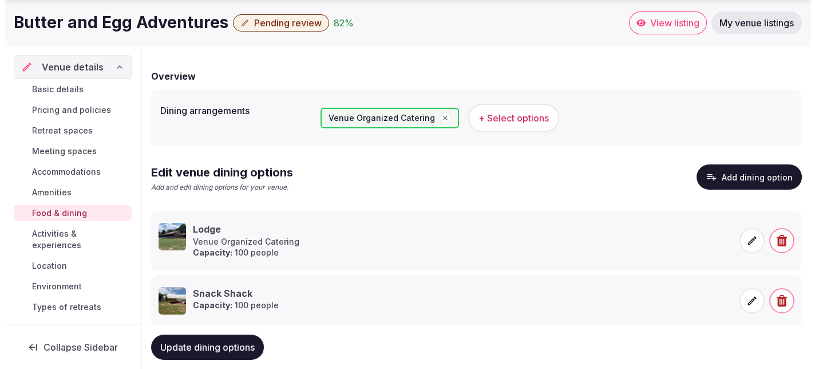
scroll to position [115, 0]
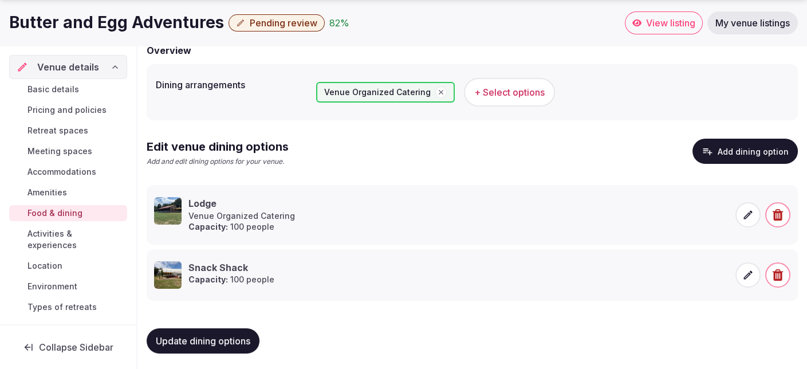
click at [744, 212] on icon at bounding box center [747, 214] width 11 height 11
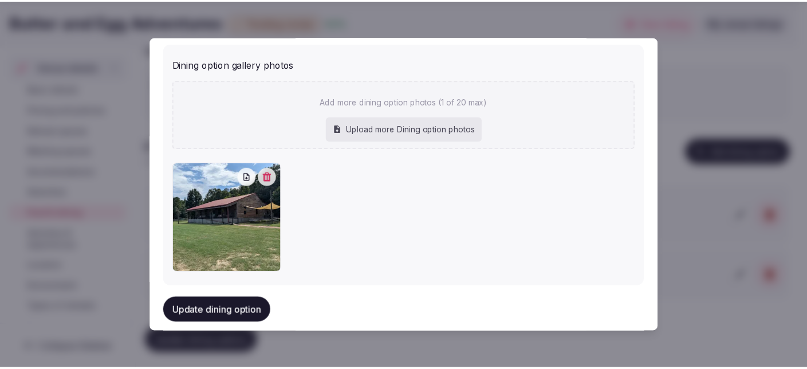
scroll to position [506, 0]
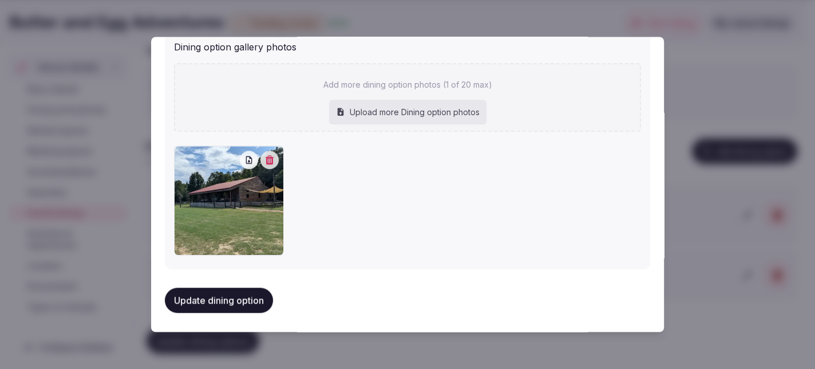
click at [372, 111] on div "Upload more Dining option photos" at bounding box center [407, 112] width 157 height 25
type input "**********"
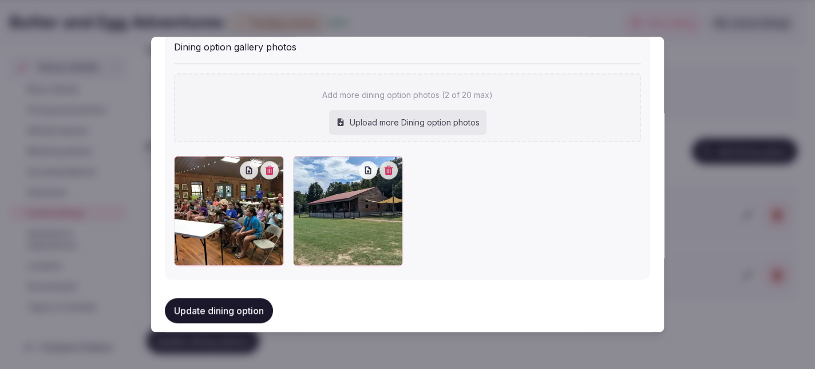
click at [236, 304] on button "Update dining option" at bounding box center [219, 310] width 108 height 25
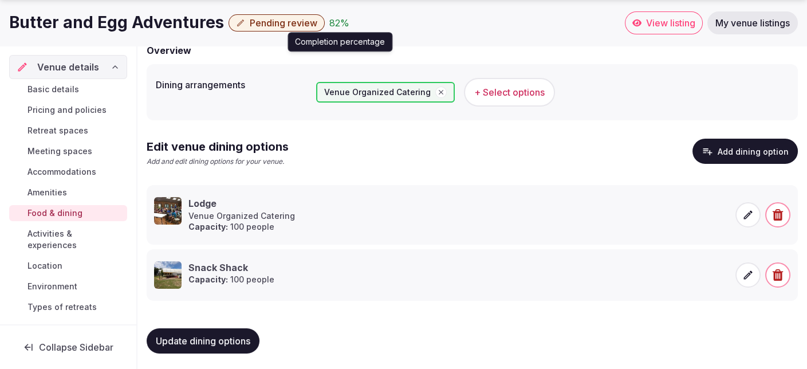
click at [332, 23] on div "82 %" at bounding box center [339, 23] width 20 height 14
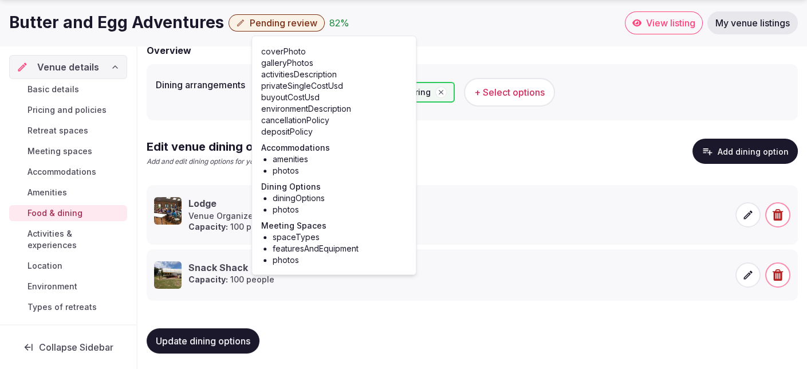
scroll to position [116, 0]
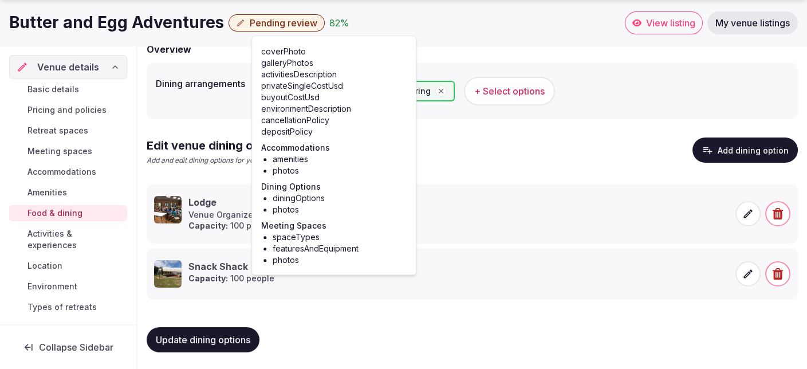
click at [56, 153] on span "Meeting spaces" at bounding box center [59, 150] width 65 height 11
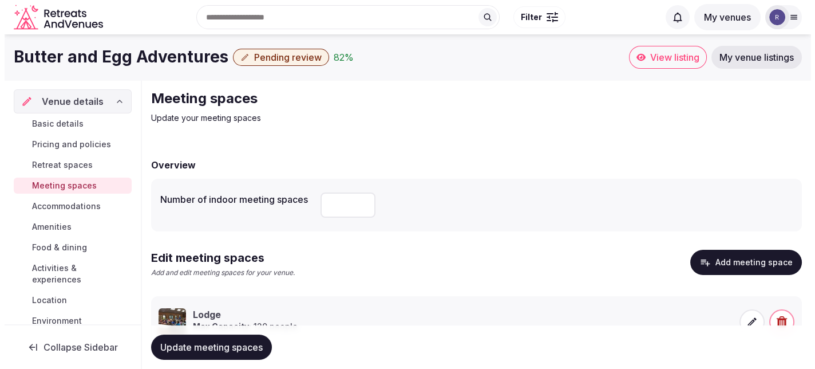
scroll to position [49, 0]
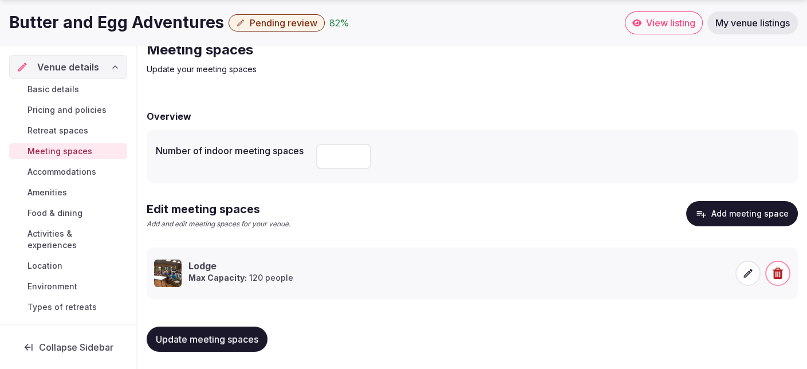
click at [745, 273] on icon at bounding box center [747, 272] width 11 height 11
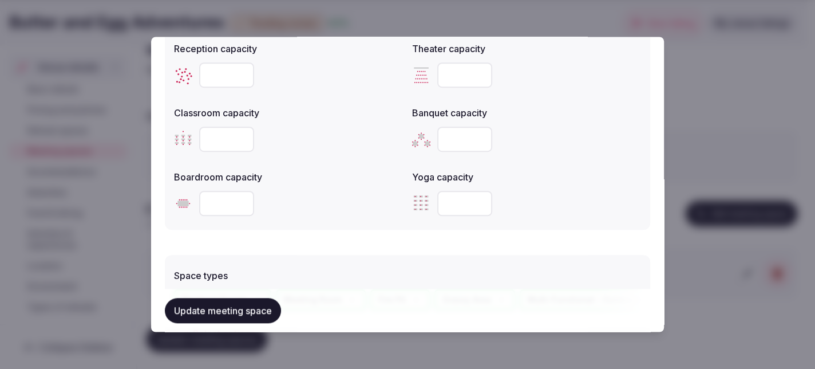
scroll to position [458, 0]
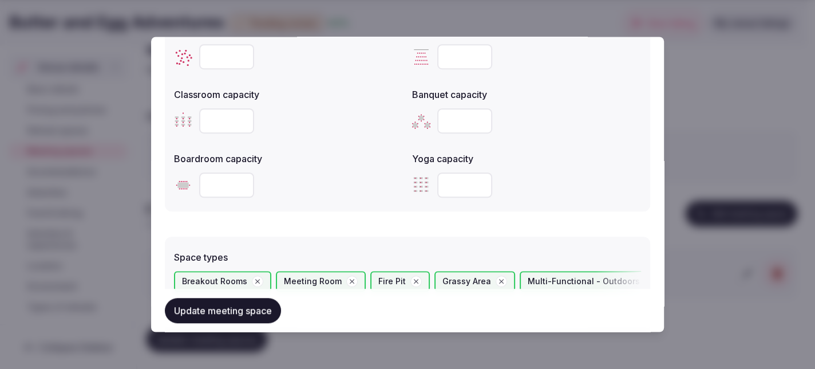
click at [236, 191] on input "number" at bounding box center [226, 184] width 55 height 25
click at [451, 181] on input "number" at bounding box center [464, 184] width 55 height 25
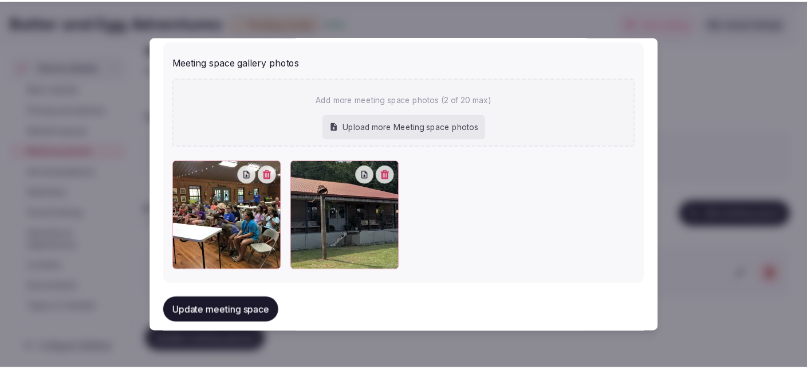
scroll to position [896, 0]
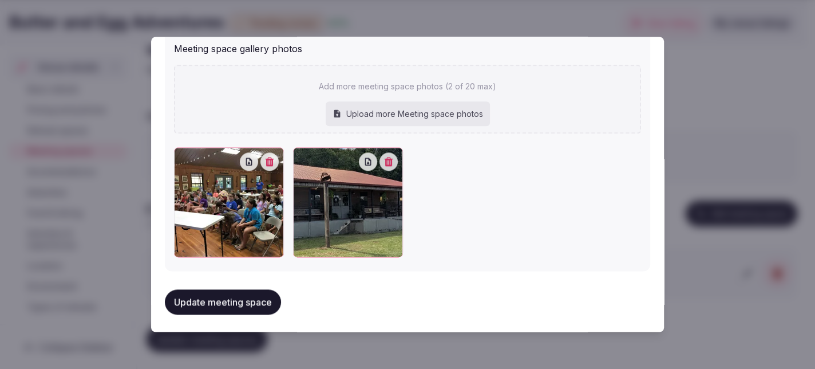
type input "*"
click at [239, 299] on button "Update meeting space" at bounding box center [223, 301] width 116 height 25
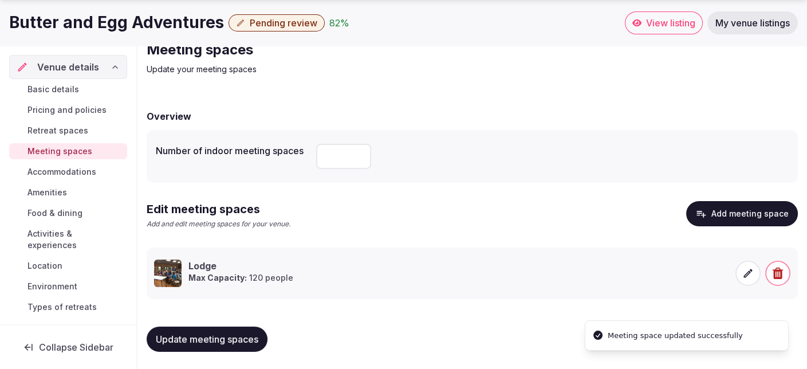
click at [212, 333] on span "Update meeting spaces" at bounding box center [207, 338] width 102 height 11
click at [332, 23] on div "82 %" at bounding box center [339, 23] width 20 height 14
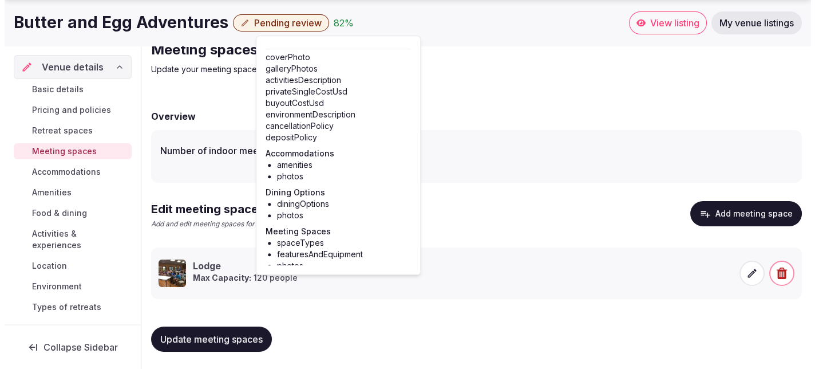
scroll to position [16, 0]
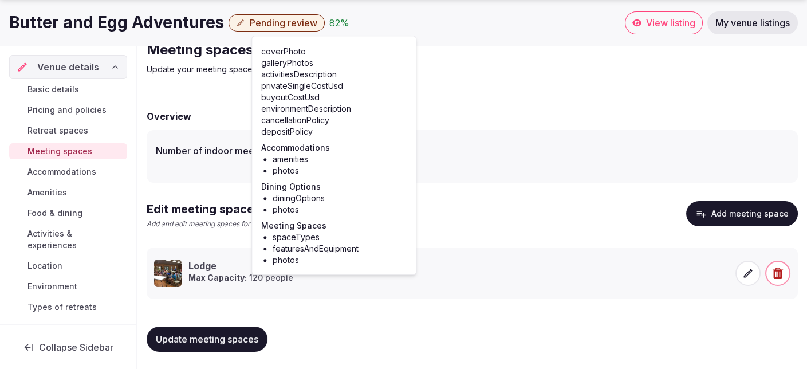
click at [80, 148] on span "Meeting spaces" at bounding box center [59, 150] width 65 height 11
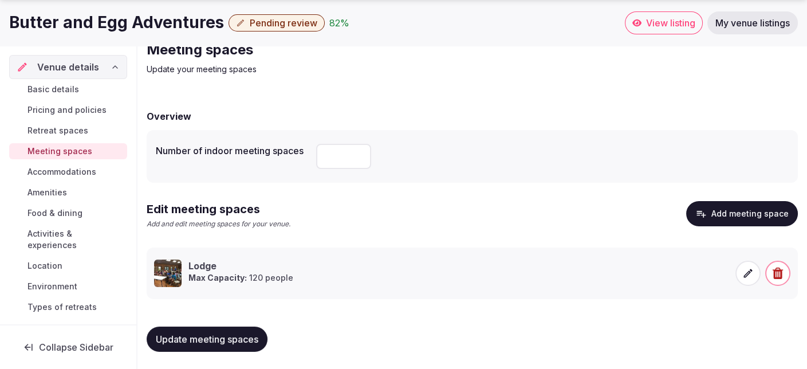
click at [749, 267] on icon at bounding box center [747, 272] width 11 height 11
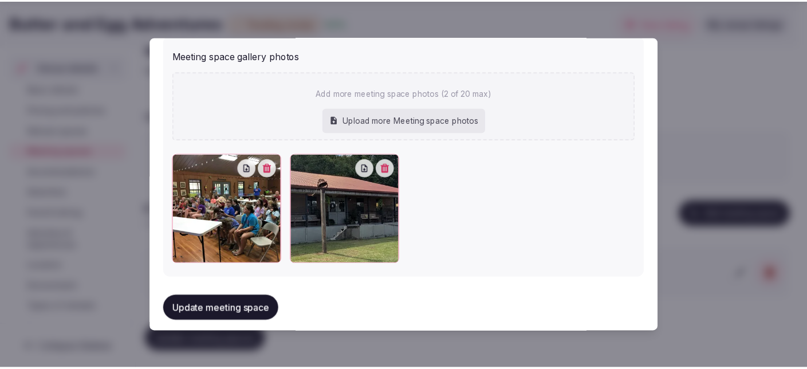
scroll to position [896, 0]
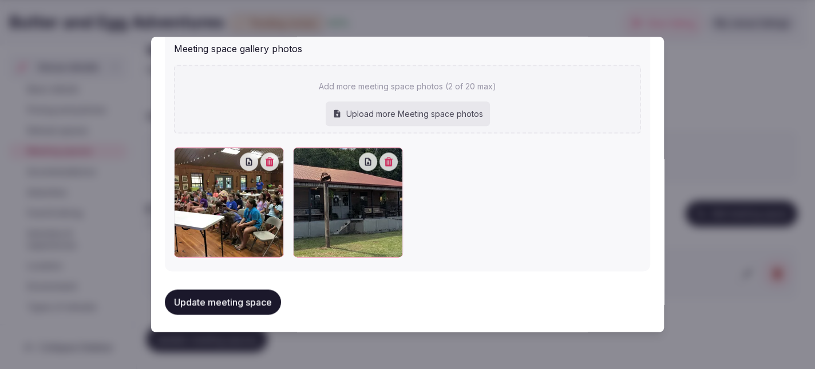
click at [256, 297] on button "Update meeting space" at bounding box center [223, 301] width 116 height 25
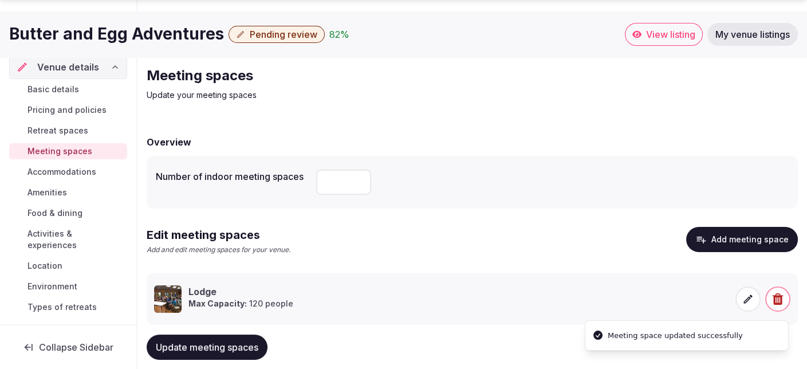
scroll to position [0, 0]
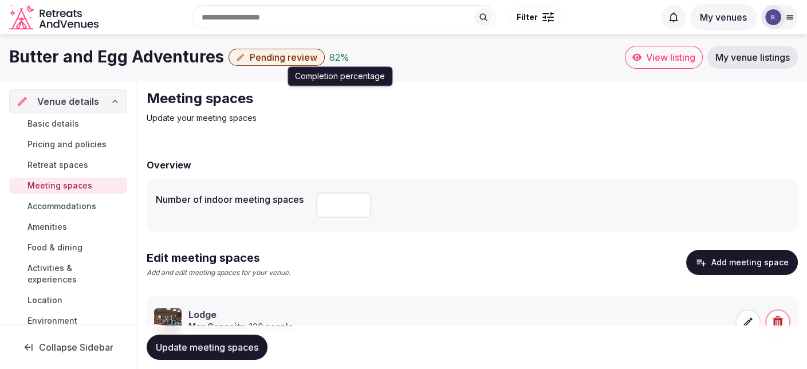
click at [329, 55] on div "82 %" at bounding box center [339, 57] width 20 height 14
click at [58, 121] on span "Basic details" at bounding box center [53, 123] width 52 height 11
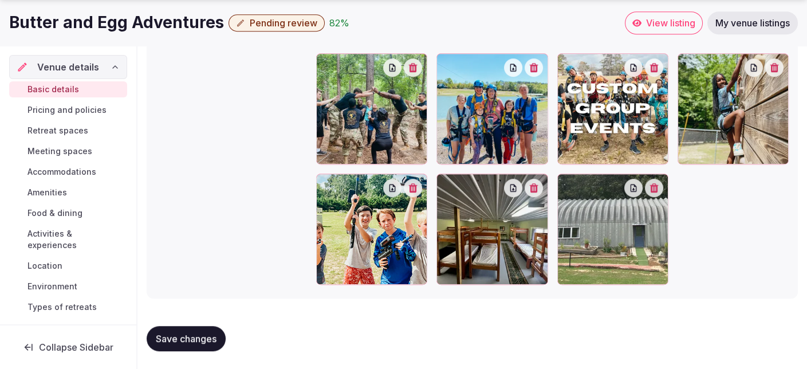
scroll to position [1268, 0]
click at [204, 333] on span "Save changes" at bounding box center [186, 338] width 61 height 11
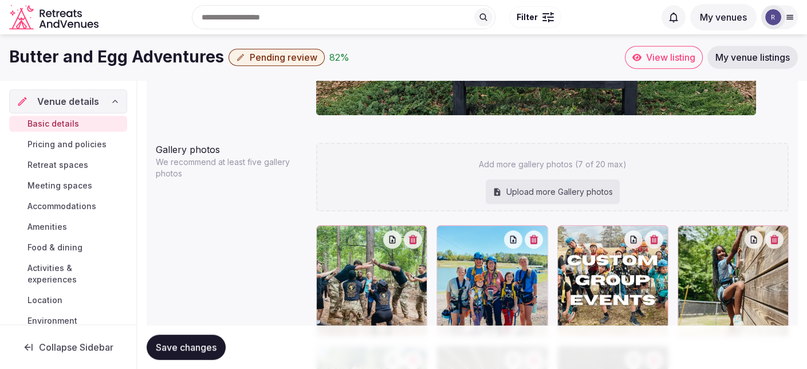
scroll to position [56, 0]
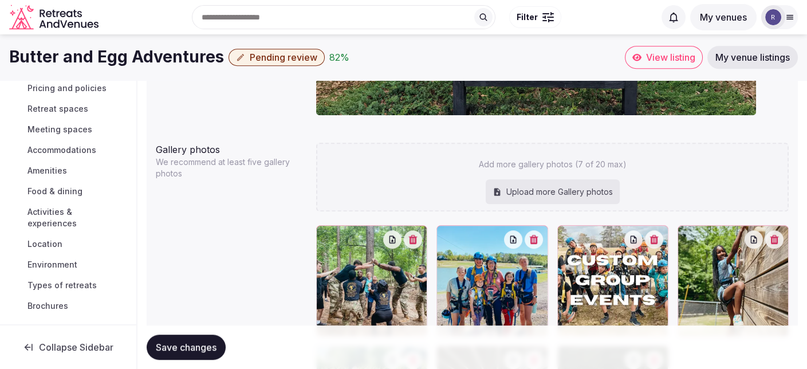
click at [57, 285] on span "Types of retreats" at bounding box center [61, 284] width 69 height 11
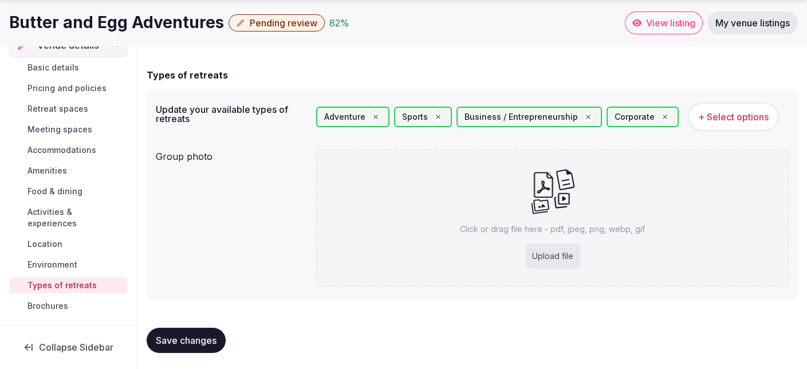
scroll to position [92, 0]
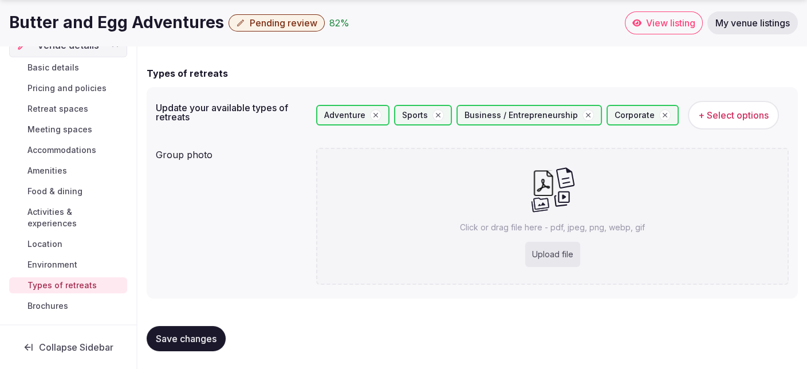
click at [549, 254] on div "Upload file" at bounding box center [552, 254] width 55 height 25
type input "**********"
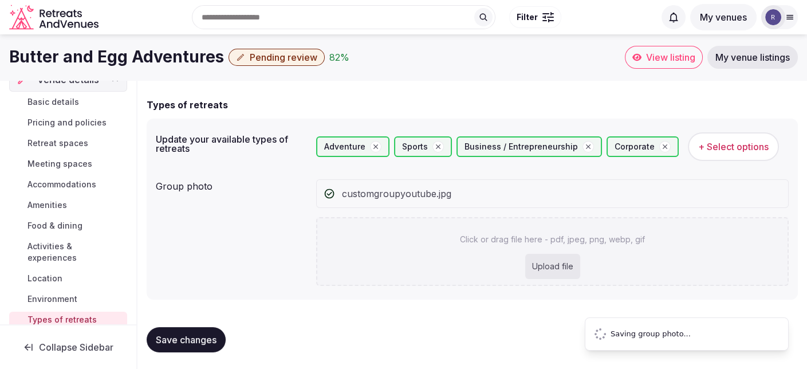
scroll to position [0, 0]
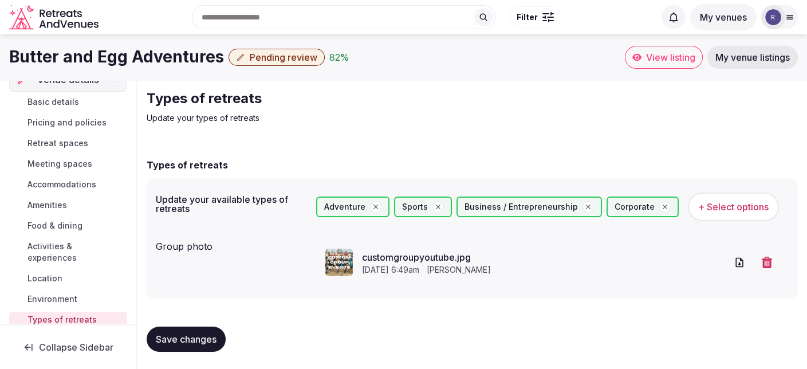
click at [183, 339] on span "Save changes" at bounding box center [186, 338] width 61 height 11
click at [196, 334] on span "Save changes" at bounding box center [186, 338] width 61 height 11
click at [56, 298] on span "Environment" at bounding box center [52, 298] width 50 height 11
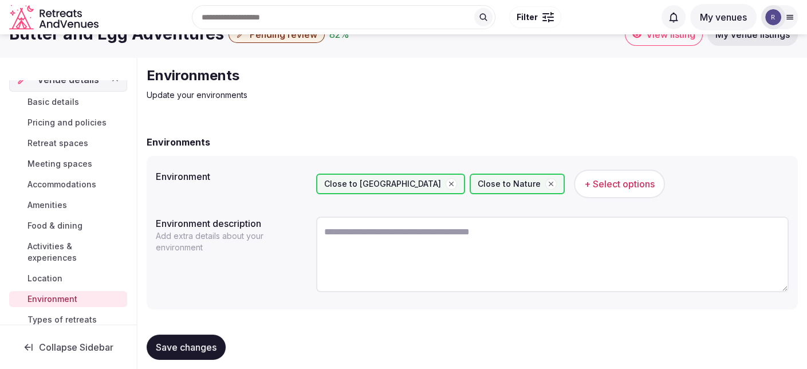
scroll to position [33, 0]
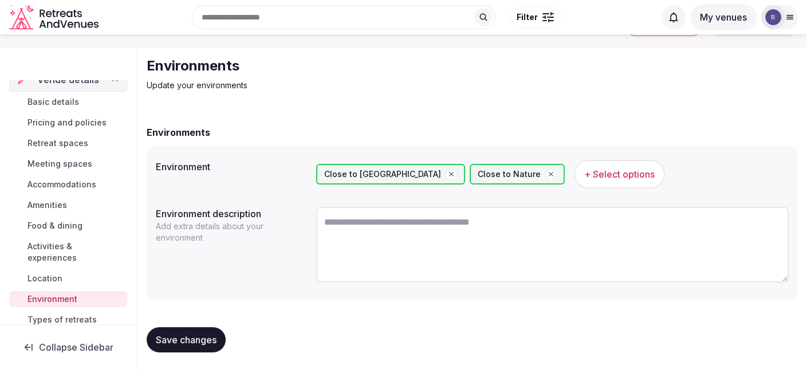
click at [68, 270] on link "Location" at bounding box center [68, 278] width 118 height 16
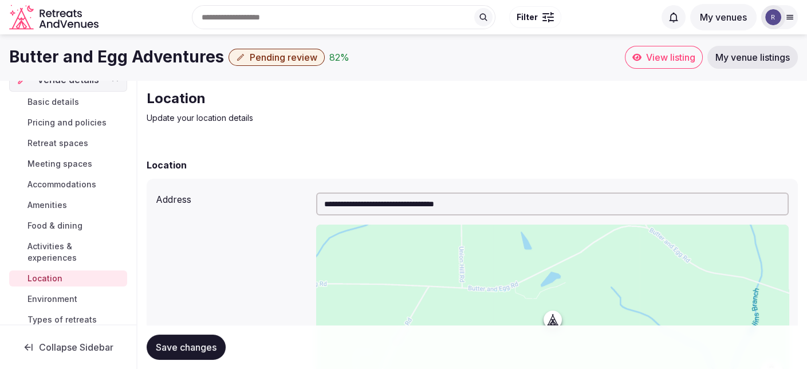
click at [72, 248] on span "Activities & experiences" at bounding box center [74, 251] width 95 height 23
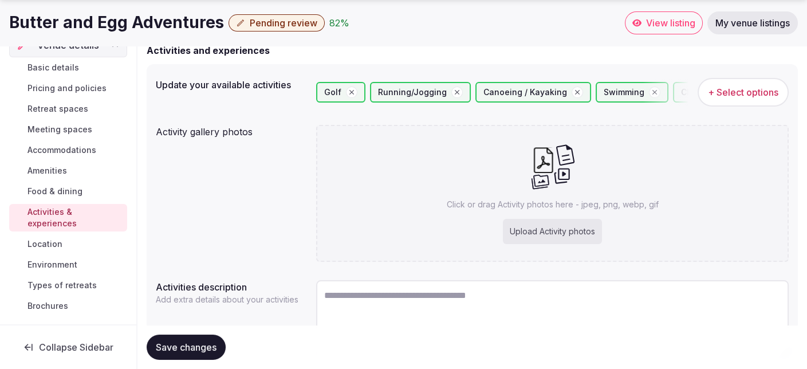
scroll to position [172, 0]
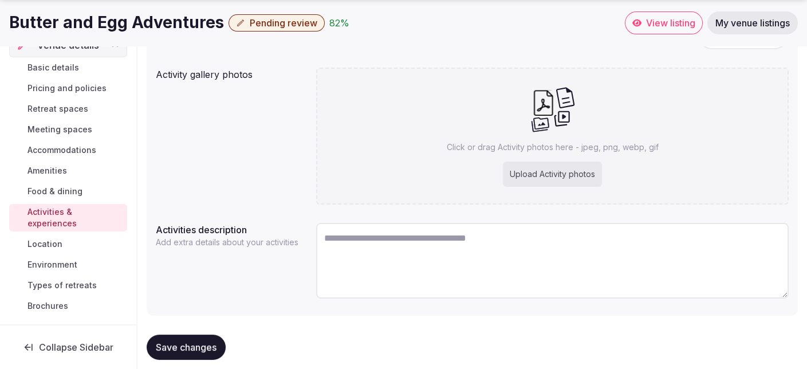
click at [546, 173] on div "Upload Activity photos" at bounding box center [552, 173] width 99 height 25
type input "**********"
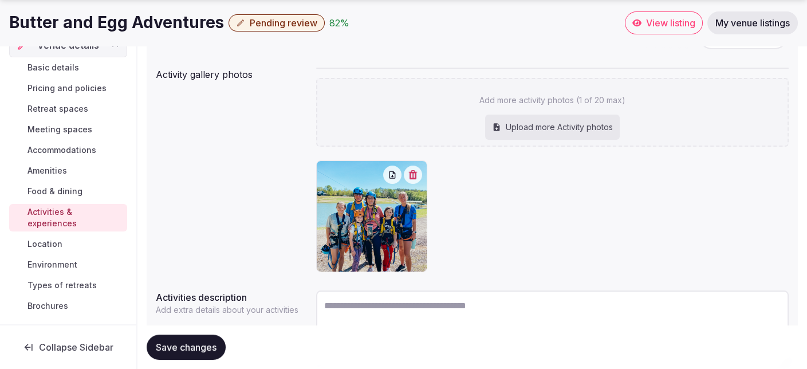
click at [535, 126] on div "Upload more Activity photos" at bounding box center [552, 127] width 135 height 25
type input "**********"
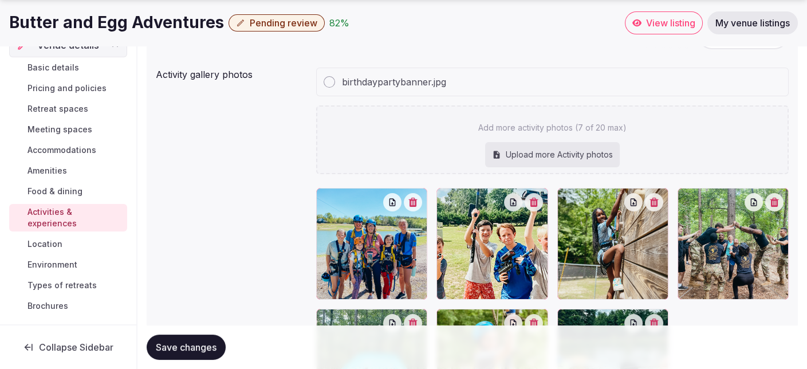
scroll to position [229, 0]
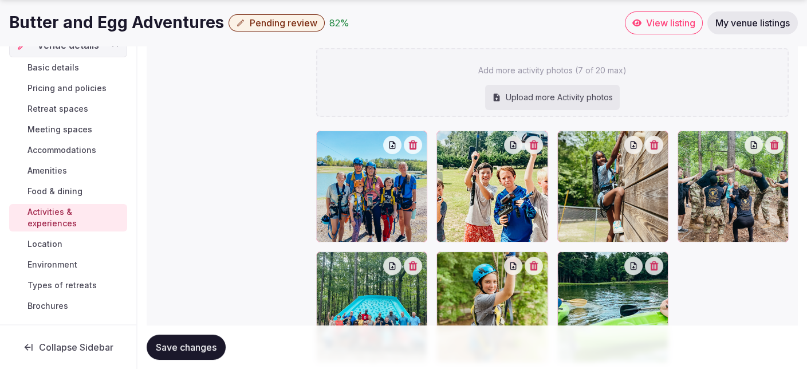
click at [204, 348] on span "Save changes" at bounding box center [186, 346] width 61 height 11
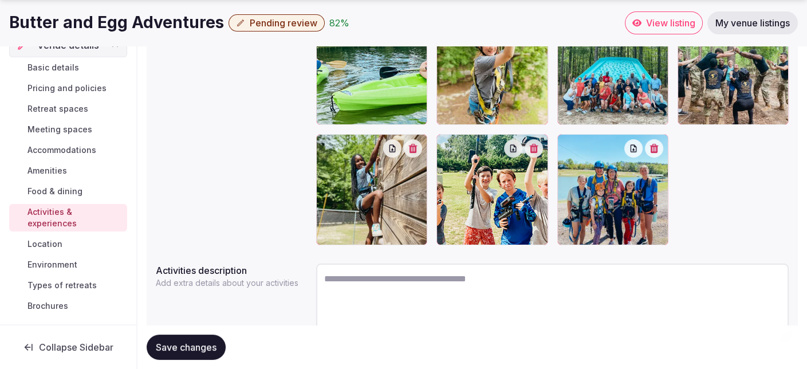
scroll to position [403, 0]
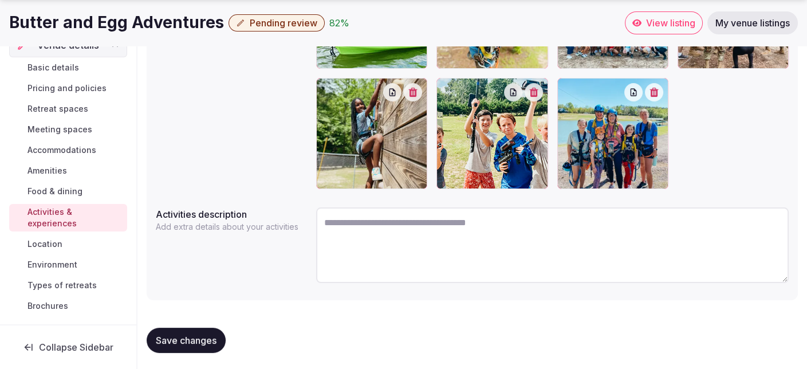
click at [346, 224] on textarea at bounding box center [552, 245] width 472 height 76
paste textarea "**********"
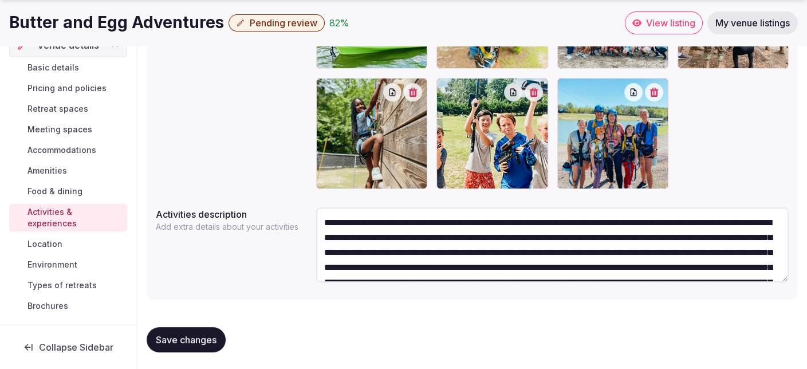
scroll to position [35, 0]
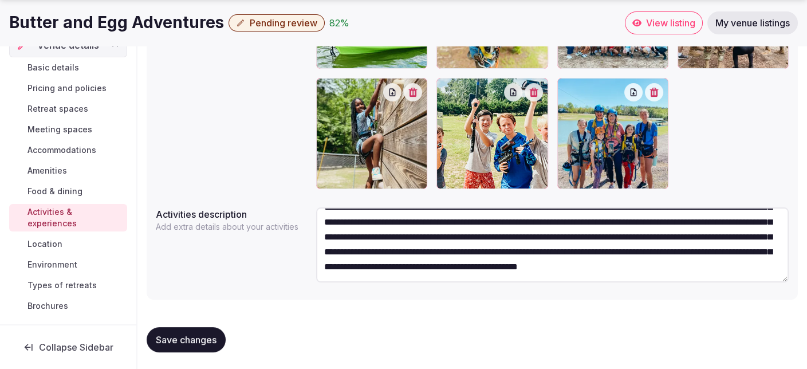
type textarea "**********"
click at [200, 337] on span "Save changes" at bounding box center [186, 339] width 61 height 11
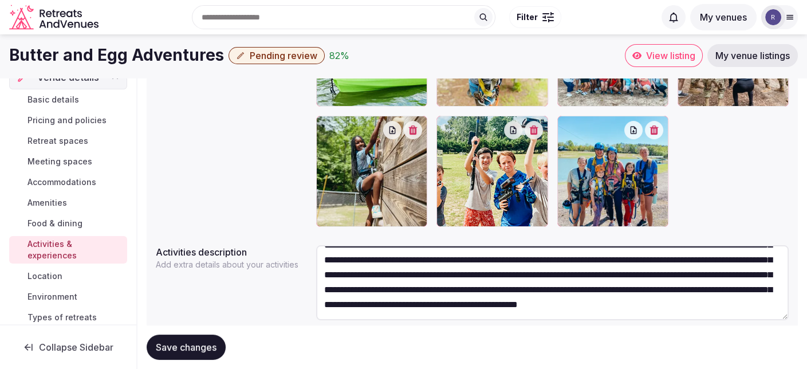
scroll to position [345, 0]
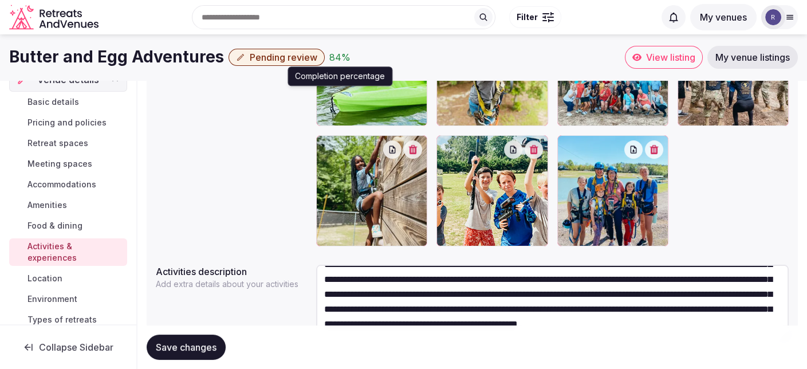
click at [334, 57] on div "84 %" at bounding box center [339, 57] width 21 height 14
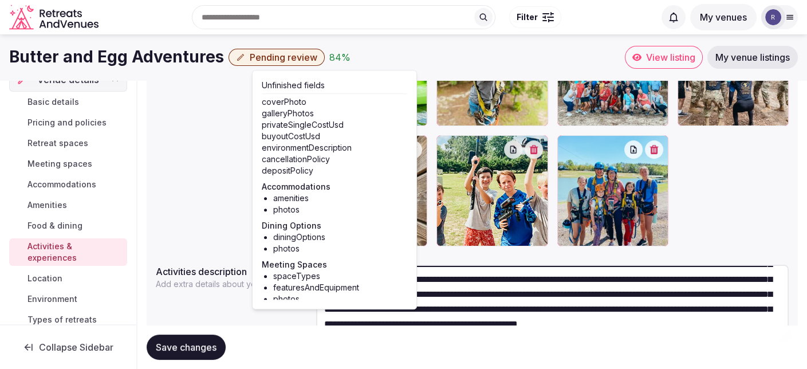
scroll to position [0, 0]
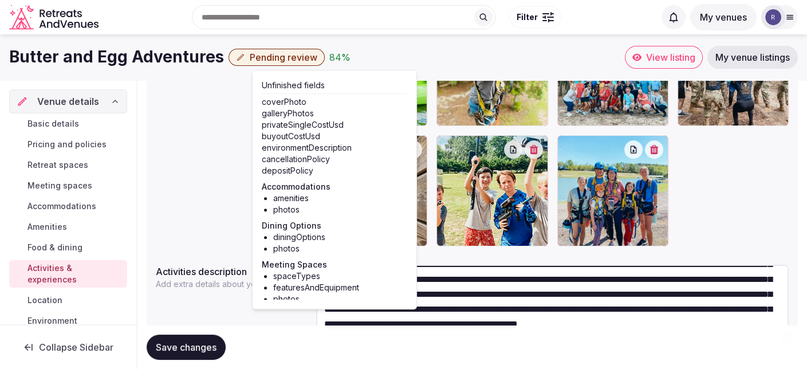
click at [68, 124] on span "Basic details" at bounding box center [53, 123] width 52 height 11
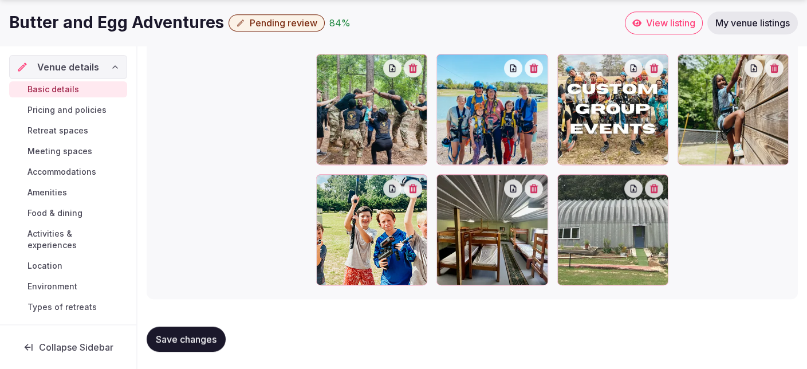
scroll to position [1268, 0]
click at [77, 111] on span "Pricing and policies" at bounding box center [66, 109] width 79 height 11
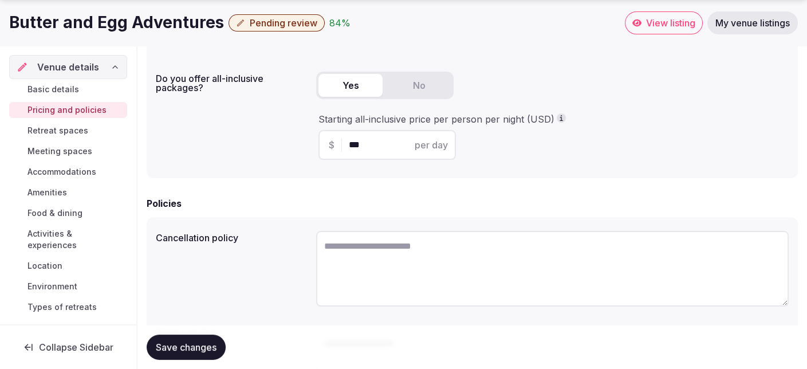
scroll to position [286, 0]
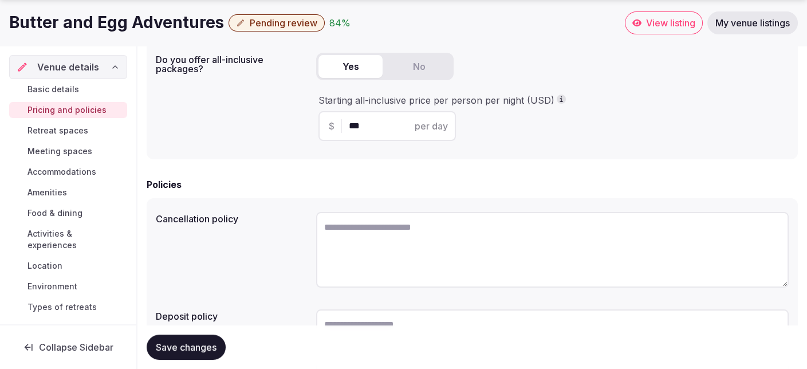
click at [346, 228] on textarea at bounding box center [552, 250] width 472 height 76
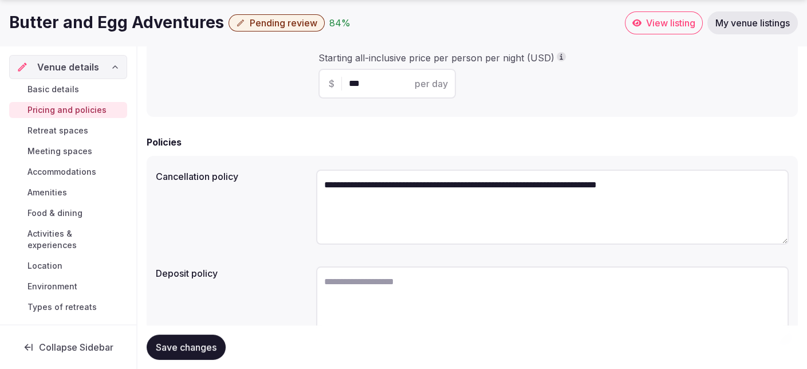
scroll to position [388, 0]
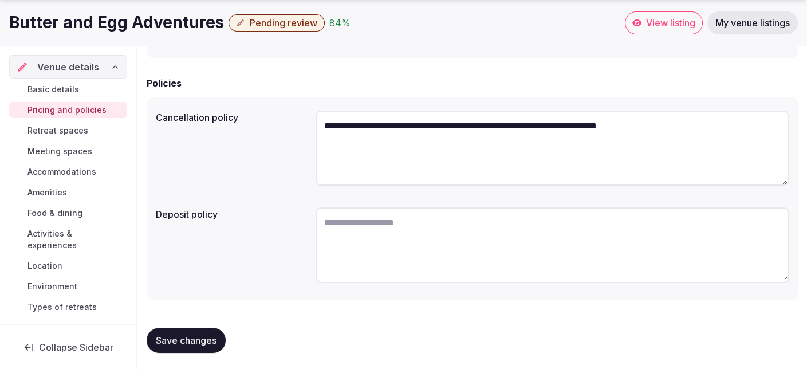
type textarea "**********"
click at [424, 224] on textarea at bounding box center [552, 245] width 472 height 76
type textarea "**********"
click at [194, 341] on span "Save changes" at bounding box center [186, 339] width 61 height 11
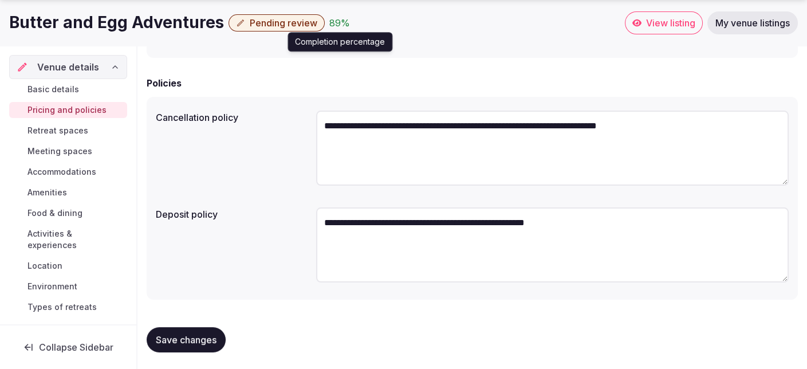
click at [331, 23] on div "89 %" at bounding box center [339, 23] width 21 height 14
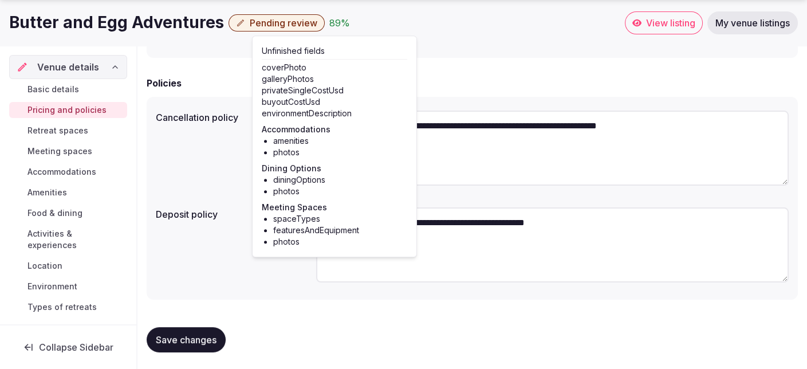
click at [76, 282] on span "Environment" at bounding box center [52, 286] width 50 height 11
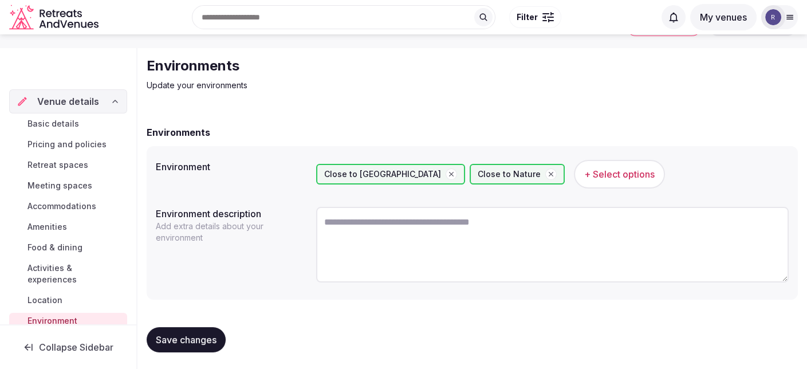
click at [364, 224] on textarea at bounding box center [552, 245] width 472 height 76
drag, startPoint x: 154, startPoint y: 210, endPoint x: 251, endPoint y: 215, distance: 97.5
click at [262, 214] on div "Environment Close to City Center Close to Nature + Select options Environment d…" at bounding box center [472, 222] width 651 height 153
copy label "Environment description"
click at [330, 222] on textarea at bounding box center [552, 245] width 472 height 76
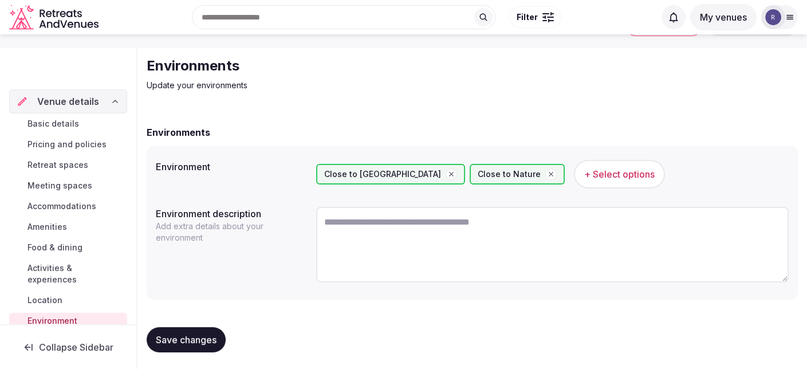
paste textarea "**********"
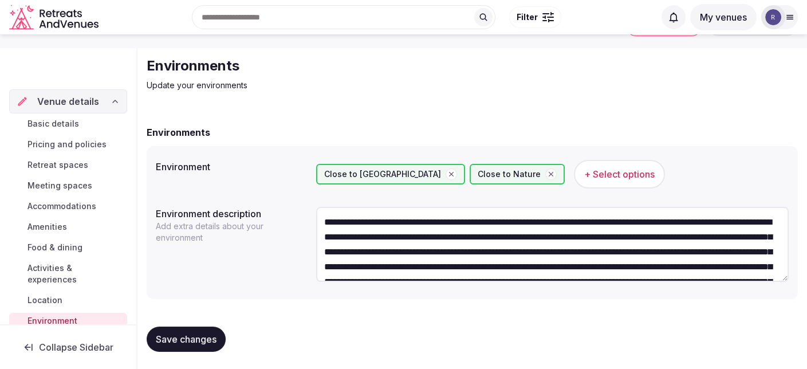
scroll to position [65, 0]
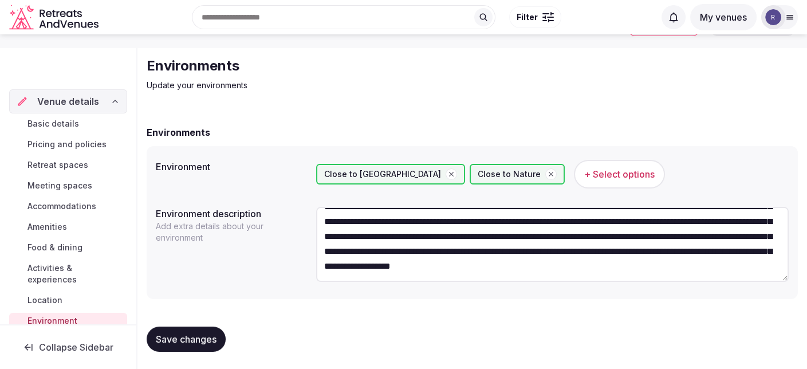
type textarea "**********"
click at [179, 334] on span "Save changes" at bounding box center [186, 338] width 61 height 11
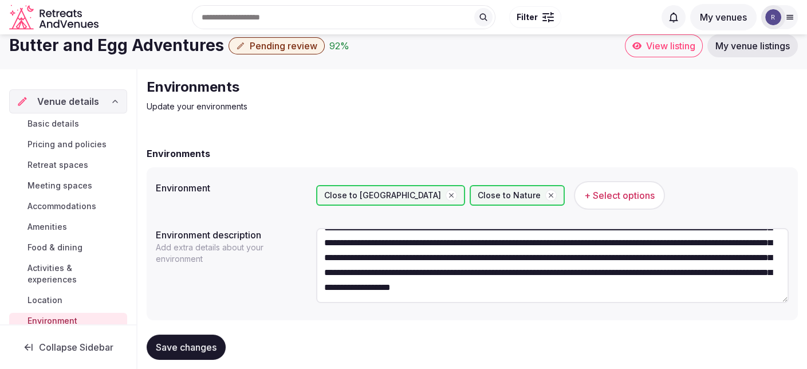
scroll to position [0, 0]
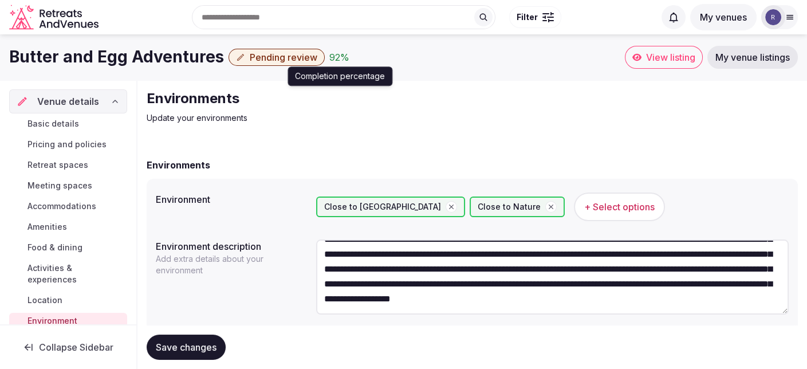
click at [335, 60] on div "92 %" at bounding box center [339, 57] width 20 height 14
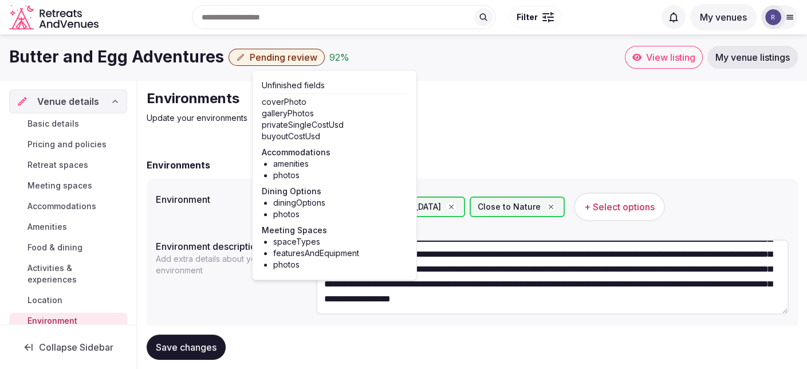
click at [64, 122] on span "Basic details" at bounding box center [53, 123] width 52 height 11
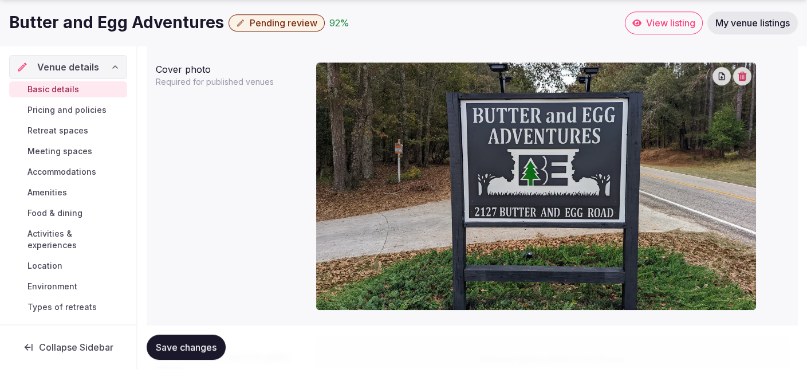
scroll to position [916, 0]
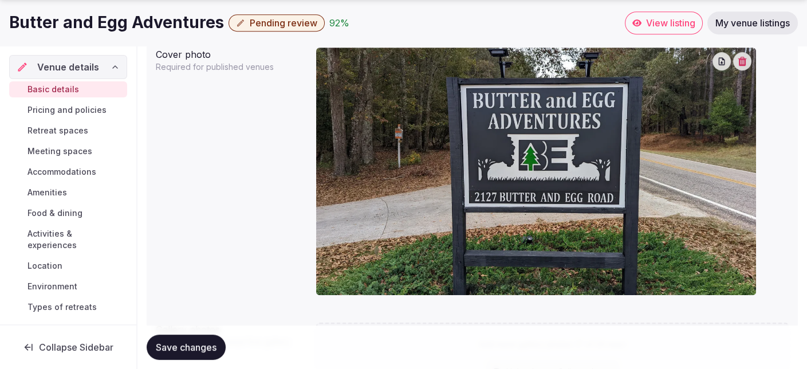
click at [745, 58] on icon "button" at bounding box center [742, 61] width 9 height 9
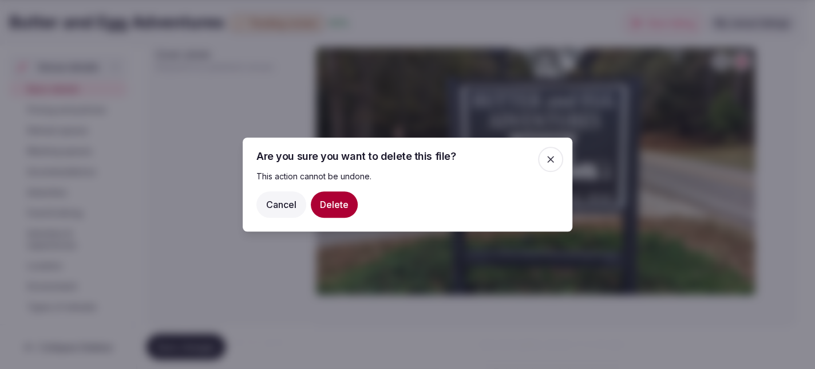
click at [338, 202] on button "Delete" at bounding box center [334, 204] width 47 height 26
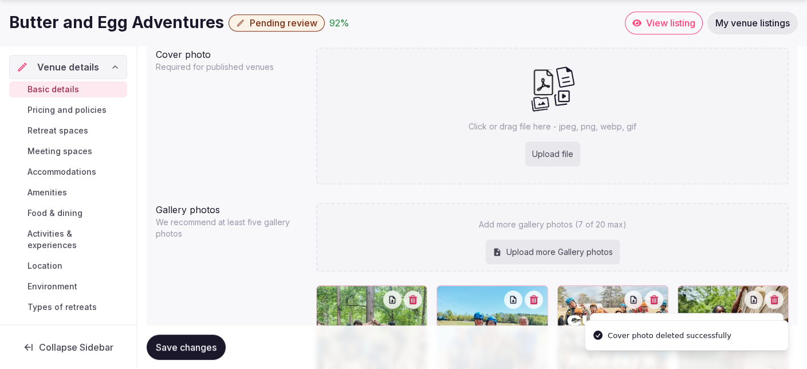
click at [548, 149] on div "Upload file" at bounding box center [552, 153] width 55 height 25
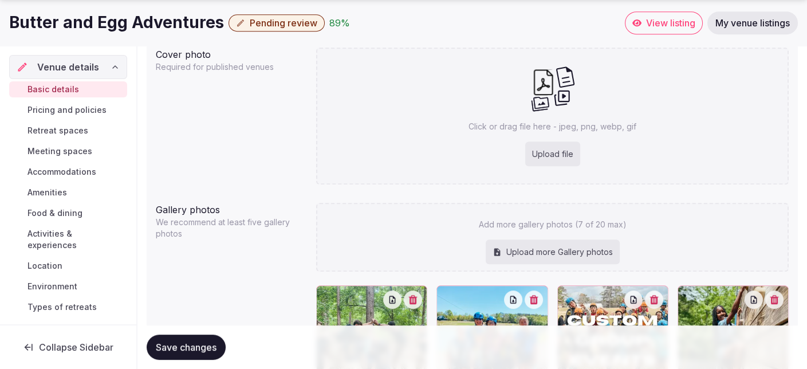
type input "**********"
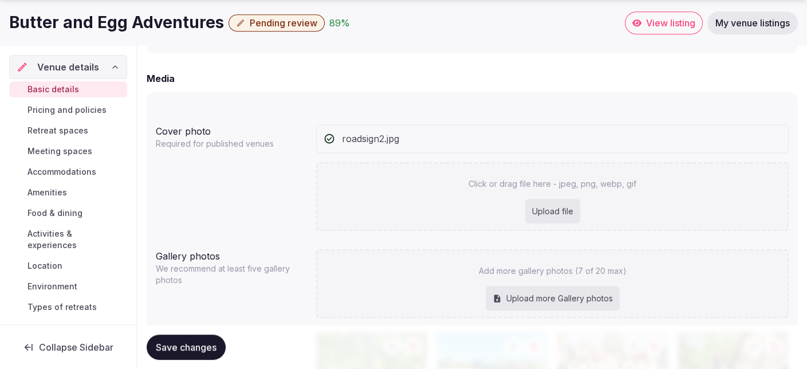
scroll to position [859, 0]
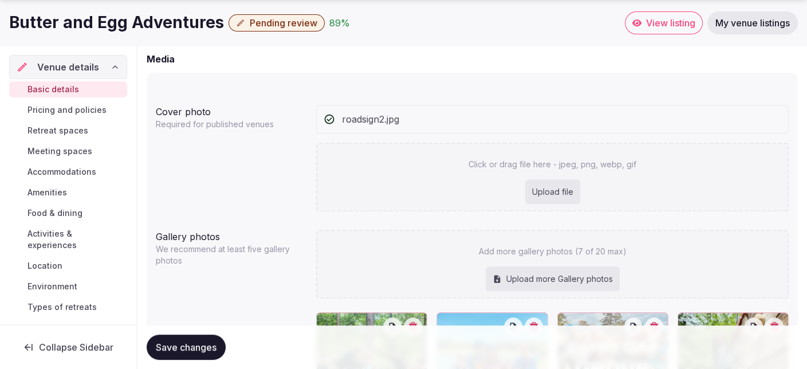
click at [425, 122] on div "roadsign2.jpg" at bounding box center [552, 118] width 471 height 27
click at [396, 117] on span "roadsign2.jpg" at bounding box center [370, 119] width 57 height 14
click at [405, 119] on div "roadsign2.jpg" at bounding box center [552, 118] width 471 height 27
click at [541, 186] on div "Upload file" at bounding box center [552, 191] width 55 height 25
type input "**********"
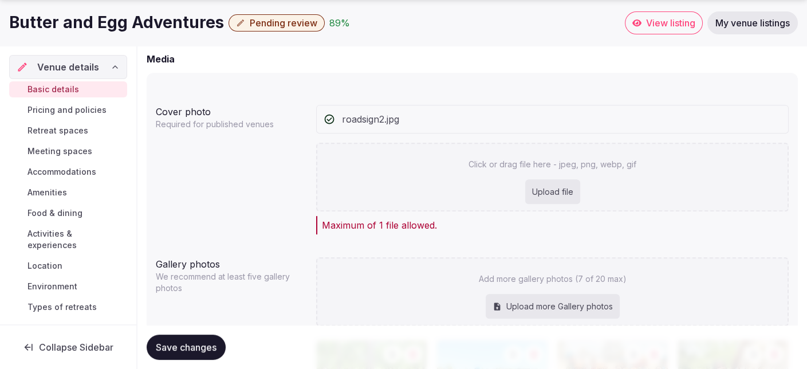
click at [326, 117] on icon at bounding box center [329, 118] width 11 height 11
click at [557, 187] on div "Upload file" at bounding box center [552, 191] width 55 height 25
click at [193, 344] on span "Save changes" at bounding box center [186, 346] width 61 height 11
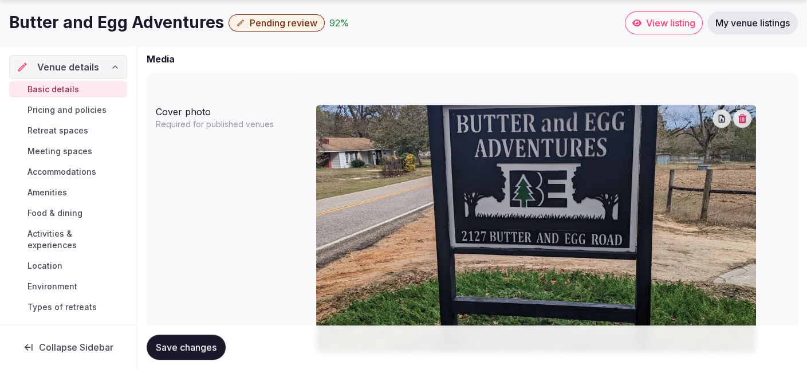
scroll to position [916, 0]
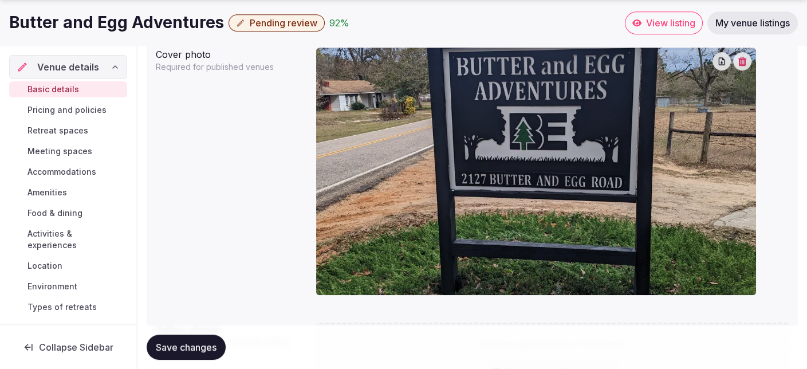
click at [744, 63] on icon "button" at bounding box center [742, 61] width 9 height 9
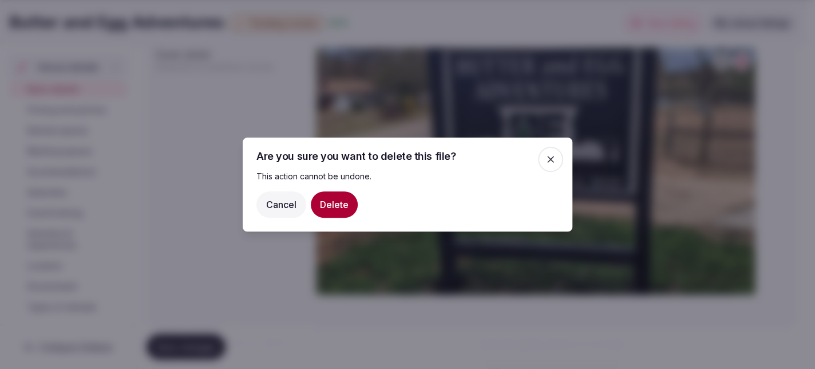
click at [342, 202] on button "Delete" at bounding box center [334, 204] width 47 height 26
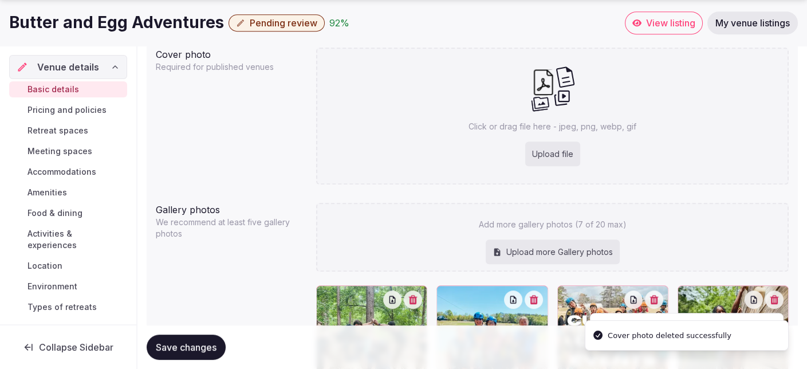
click at [561, 155] on div "Upload file" at bounding box center [552, 153] width 55 height 25
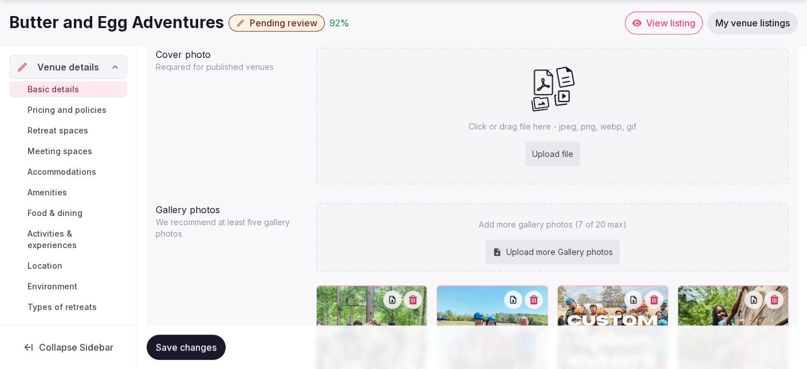
type input "**********"
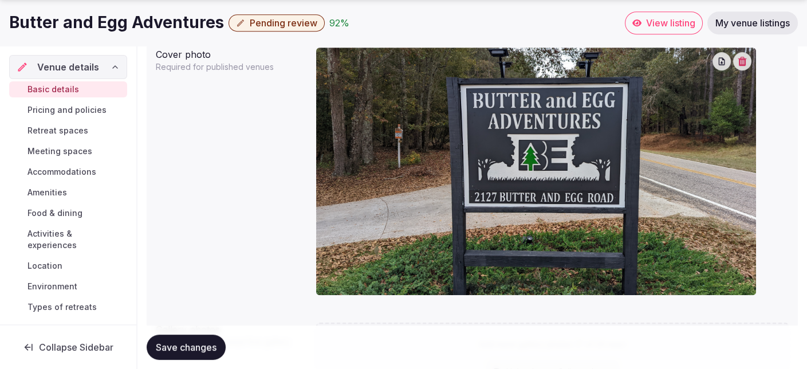
click at [214, 342] on span "Save changes" at bounding box center [186, 346] width 61 height 11
click at [332, 25] on div "92 %" at bounding box center [339, 23] width 20 height 14
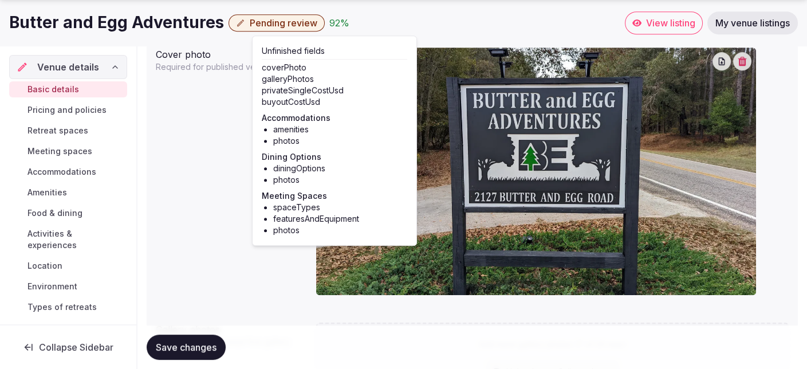
click at [93, 111] on span "Pricing and policies" at bounding box center [66, 109] width 79 height 11
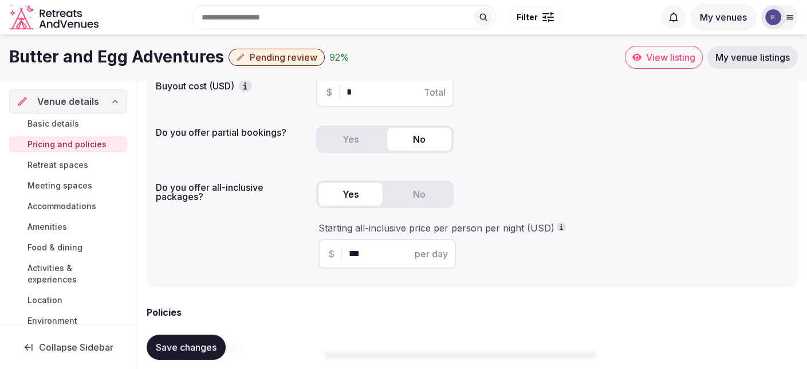
scroll to position [101, 0]
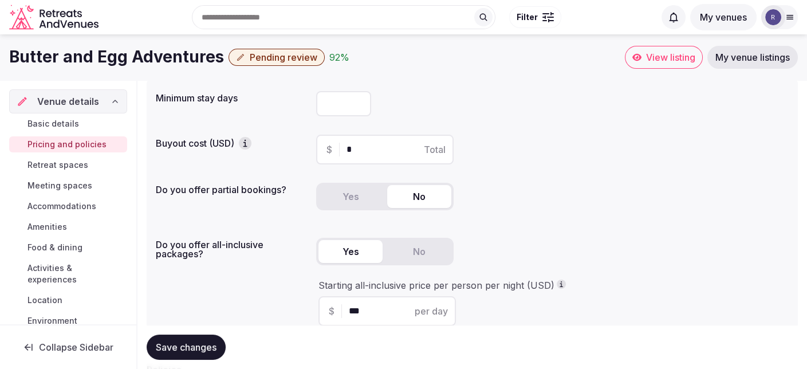
drag, startPoint x: 361, startPoint y: 149, endPoint x: 342, endPoint y: 148, distance: 18.9
click at [342, 148] on div "$ * Total" at bounding box center [384, 150] width 137 height 30
click at [337, 56] on div "92 %" at bounding box center [339, 57] width 20 height 14
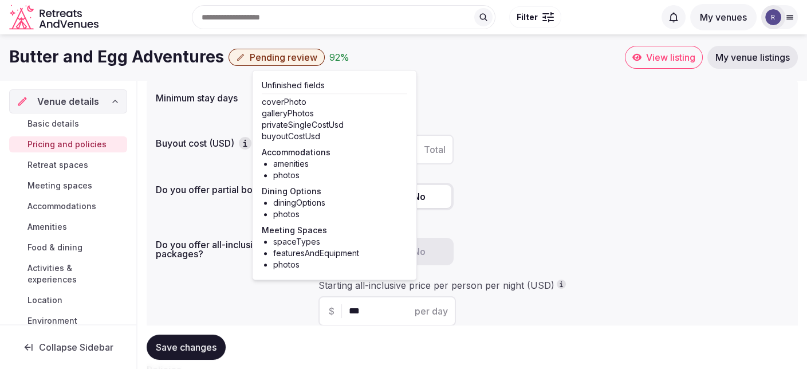
click at [432, 80] on div "Minimum stay days * Buyout cost (USD) $ * Total Do you offer partial bookings? …" at bounding box center [472, 210] width 651 height 267
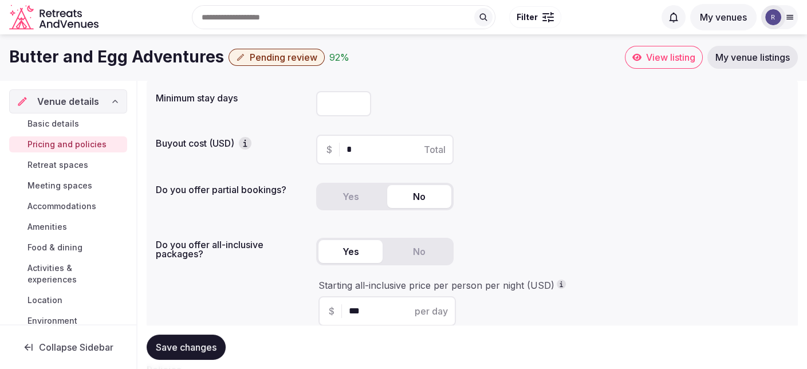
drag, startPoint x: 368, startPoint y: 147, endPoint x: 337, endPoint y: 147, distance: 30.3
click at [337, 147] on div "$ * Total" at bounding box center [384, 150] width 137 height 30
type input "*****"
click at [204, 342] on span "Save changes" at bounding box center [186, 346] width 61 height 11
click at [333, 54] on div "95 %" at bounding box center [339, 57] width 20 height 14
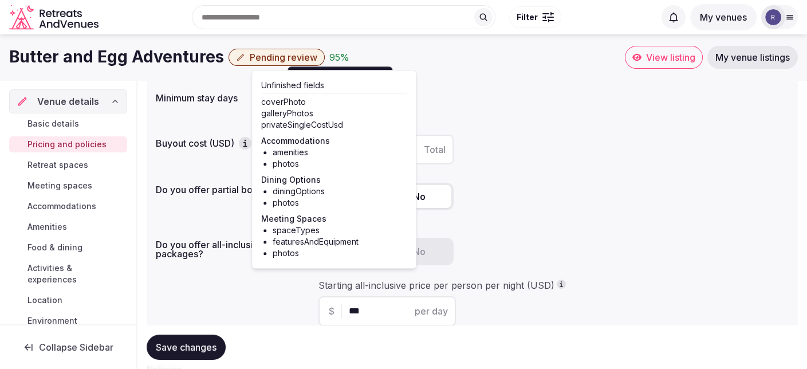
click at [538, 120] on div "*" at bounding box center [552, 103] width 472 height 34
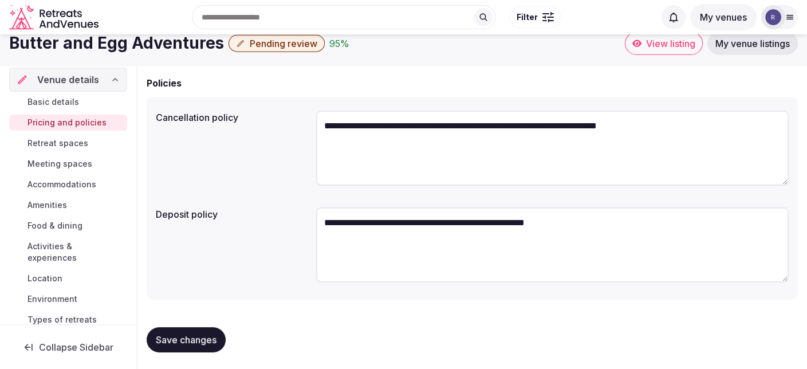
scroll to position [159, 0]
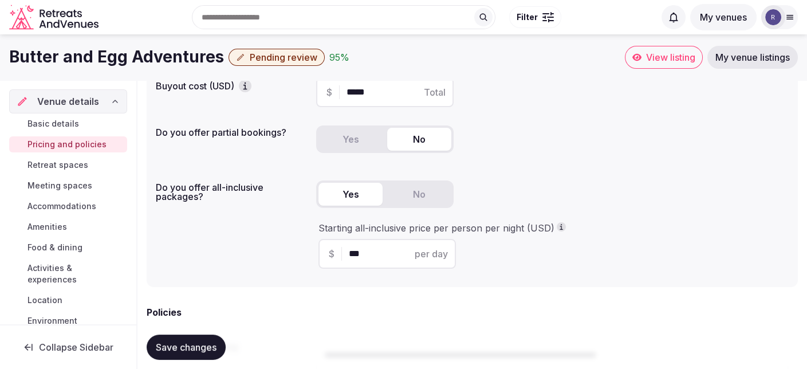
click at [71, 124] on span "Basic details" at bounding box center [53, 123] width 52 height 11
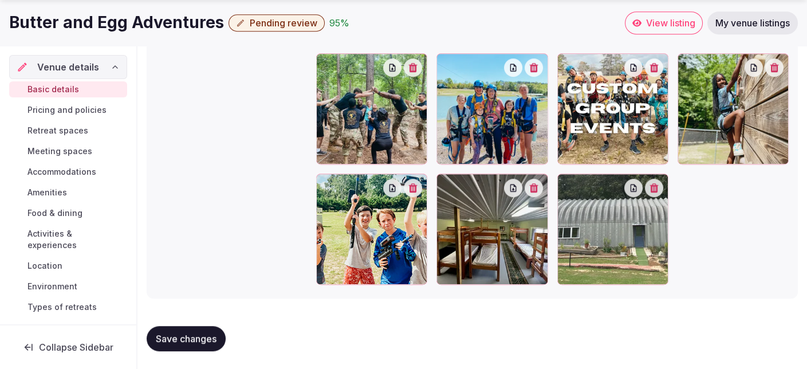
scroll to position [1268, 0]
click at [82, 109] on span "Pricing and policies" at bounding box center [66, 109] width 79 height 11
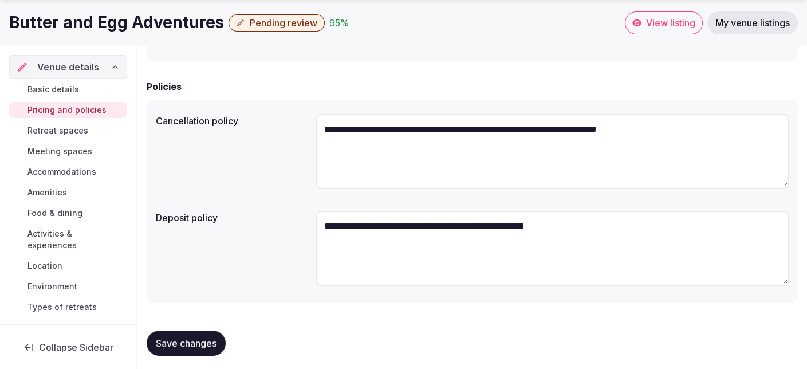
scroll to position [388, 0]
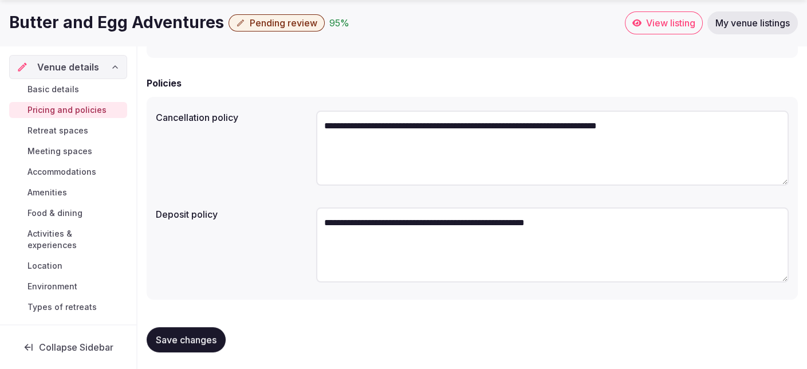
click at [66, 131] on span "Retreat spaces" at bounding box center [57, 130] width 61 height 11
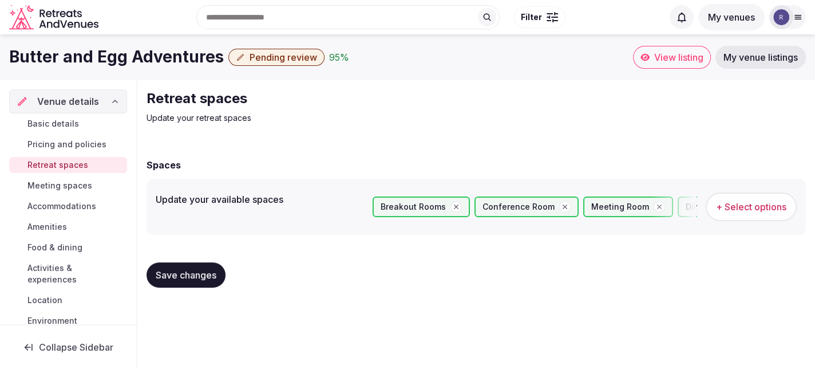
click at [759, 208] on span "+ Select options" at bounding box center [751, 206] width 70 height 13
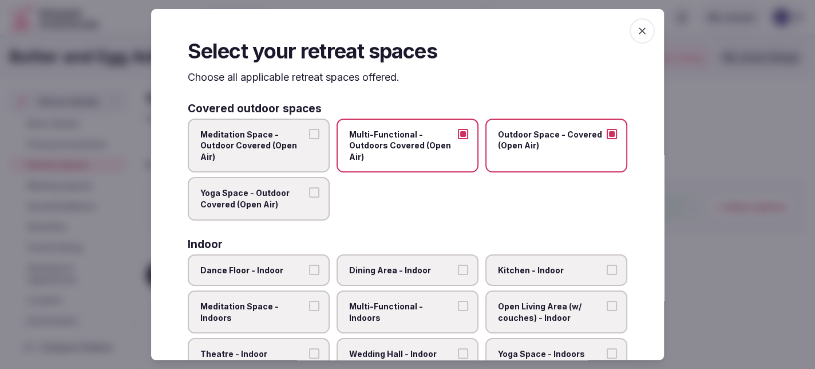
click at [639, 32] on icon "button" at bounding box center [642, 30] width 7 height 7
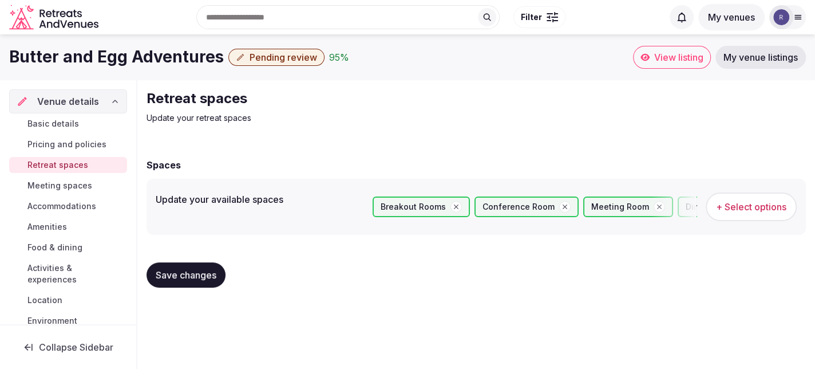
click at [186, 273] on span "Save changes" at bounding box center [186, 274] width 61 height 11
click at [330, 58] on div "95 %" at bounding box center [339, 57] width 20 height 14
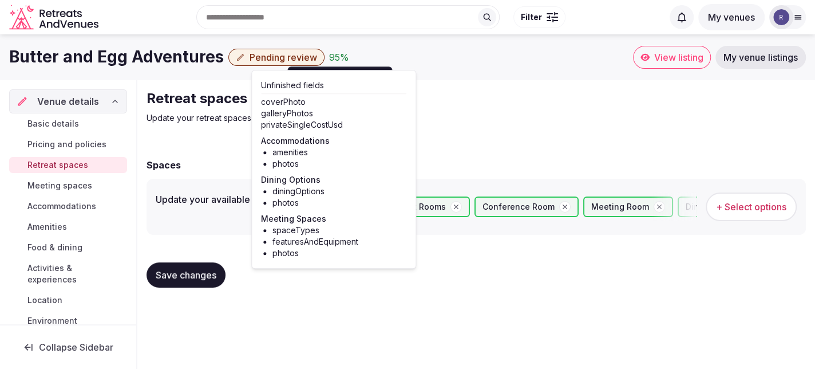
click at [64, 204] on span "Accommodations" at bounding box center [61, 205] width 69 height 11
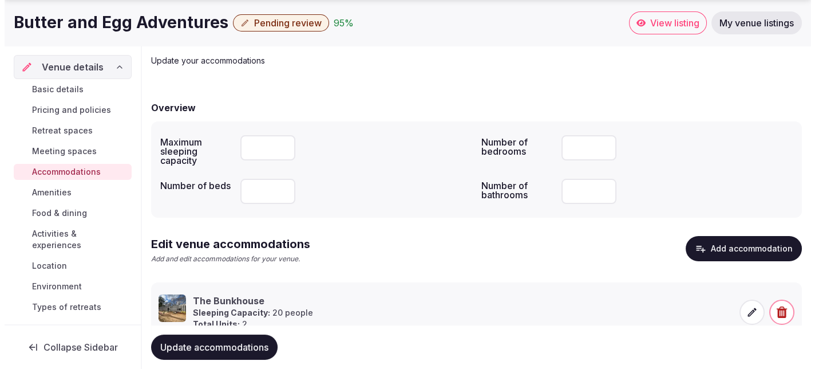
scroll to position [100, 0]
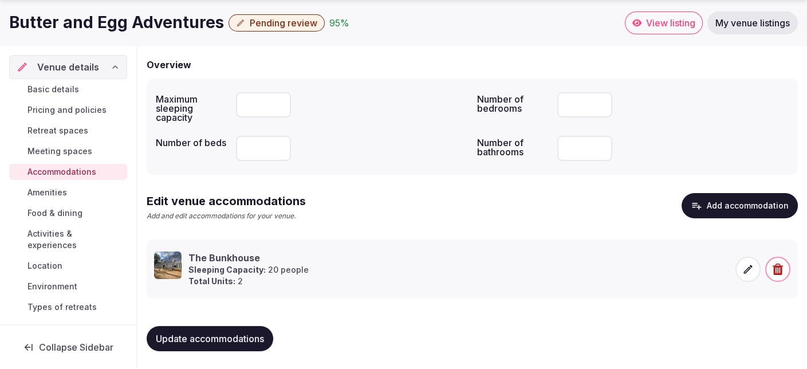
click at [749, 268] on icon at bounding box center [748, 269] width 9 height 9
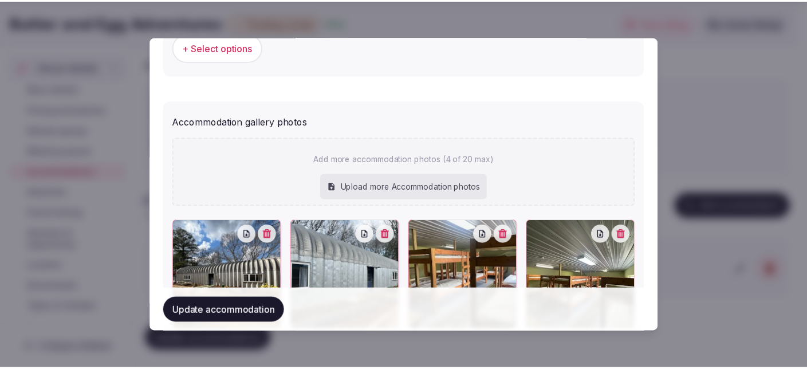
scroll to position [1277, 0]
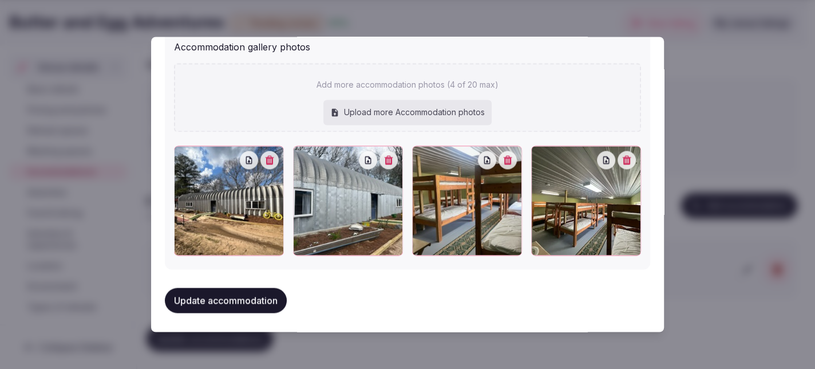
click at [270, 293] on button "Update accommodation" at bounding box center [226, 299] width 122 height 25
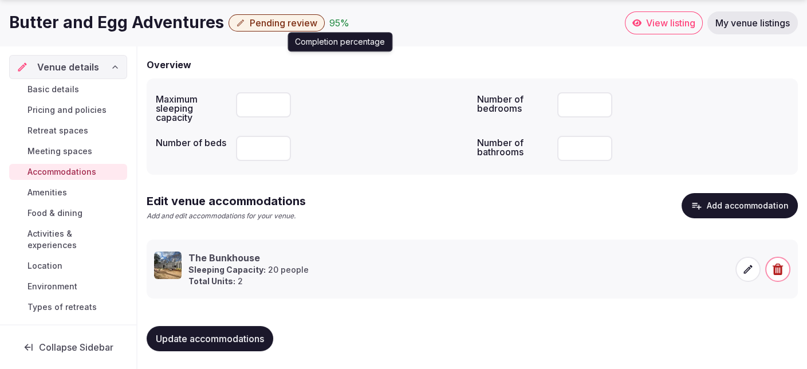
click at [329, 25] on div "95 %" at bounding box center [339, 23] width 20 height 14
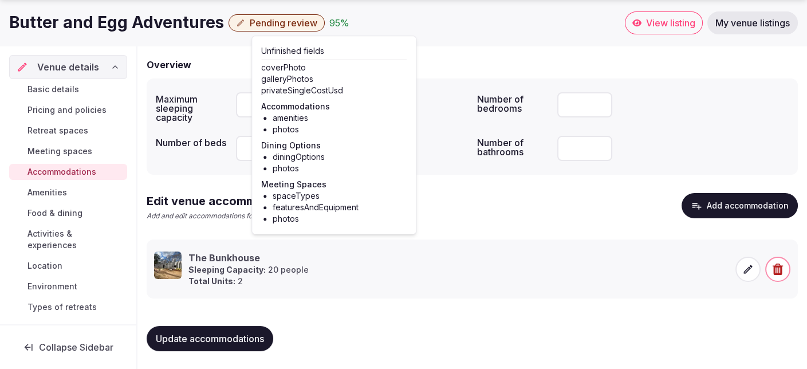
click at [75, 149] on span "Meeting spaces" at bounding box center [59, 150] width 65 height 11
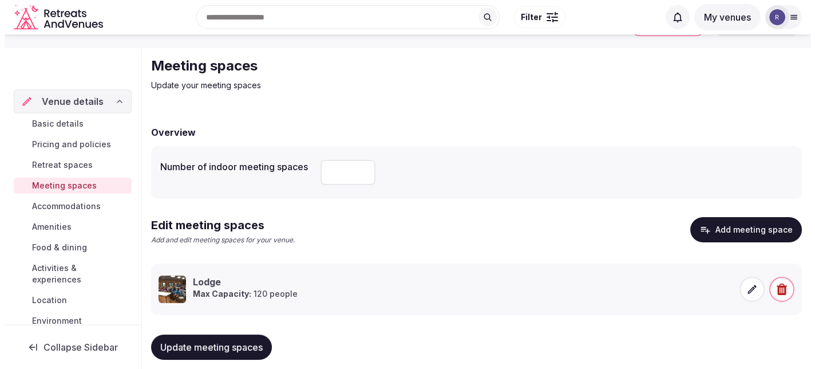
scroll to position [49, 0]
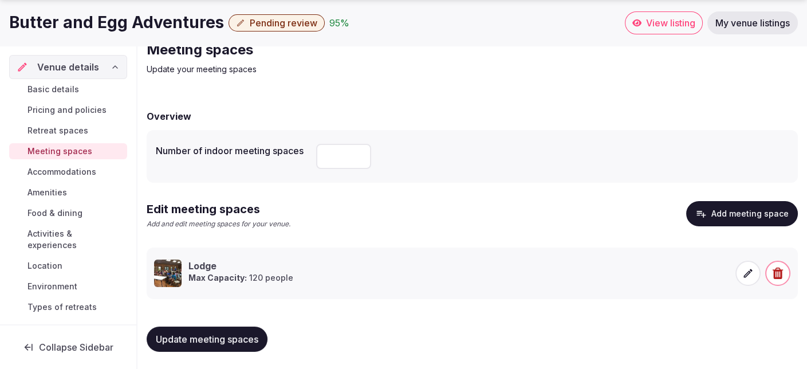
drag, startPoint x: 338, startPoint y: 155, endPoint x: 307, endPoint y: 155, distance: 30.3
click at [307, 155] on div "Number of indoor meeting spaces *" at bounding box center [472, 156] width 633 height 34
click at [356, 158] on input "*" at bounding box center [343, 156] width 55 height 25
type input "*"
click at [356, 158] on input "*" at bounding box center [343, 156] width 55 height 25
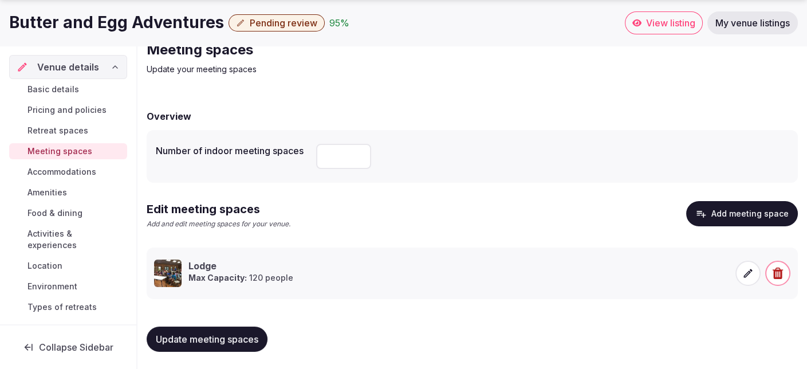
click at [211, 337] on span "Update meeting spaces" at bounding box center [207, 338] width 102 height 11
click at [746, 271] on icon at bounding box center [747, 272] width 11 height 11
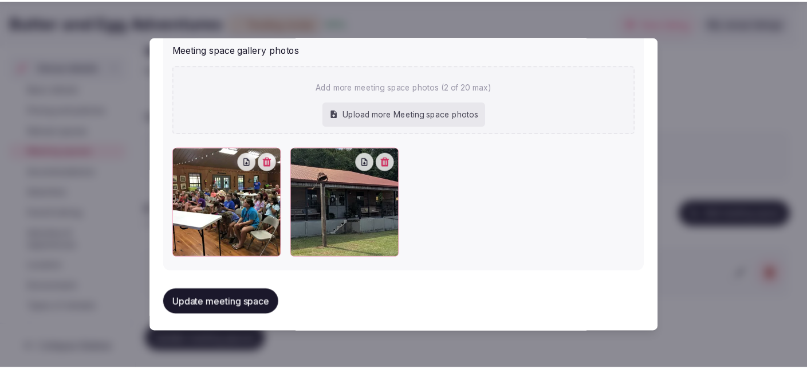
scroll to position [667, 0]
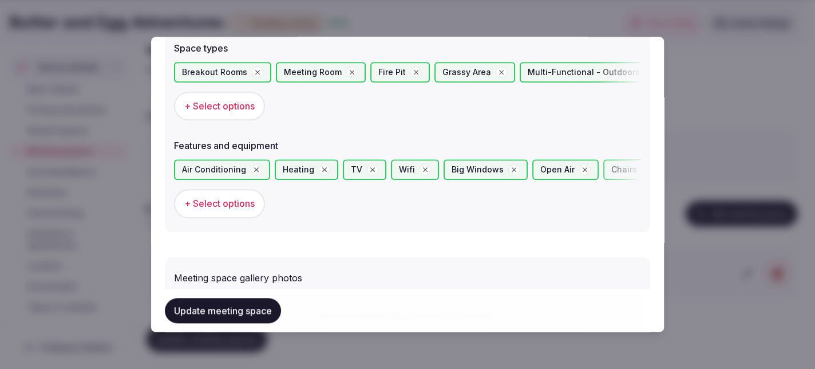
click at [216, 313] on button "Update meeting space" at bounding box center [223, 310] width 116 height 25
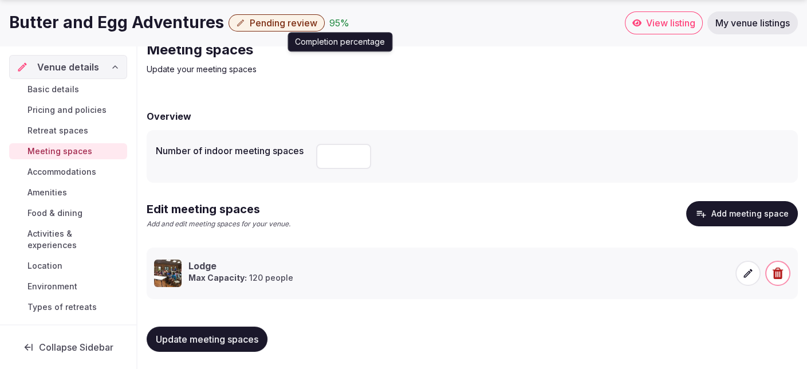
click at [335, 21] on div "95 %" at bounding box center [339, 23] width 20 height 14
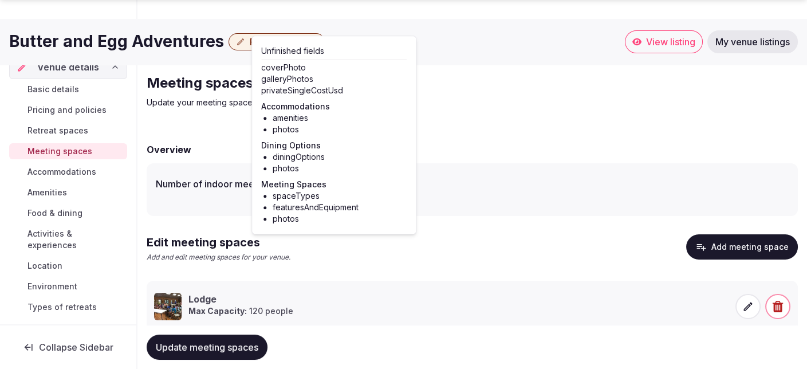
scroll to position [0, 0]
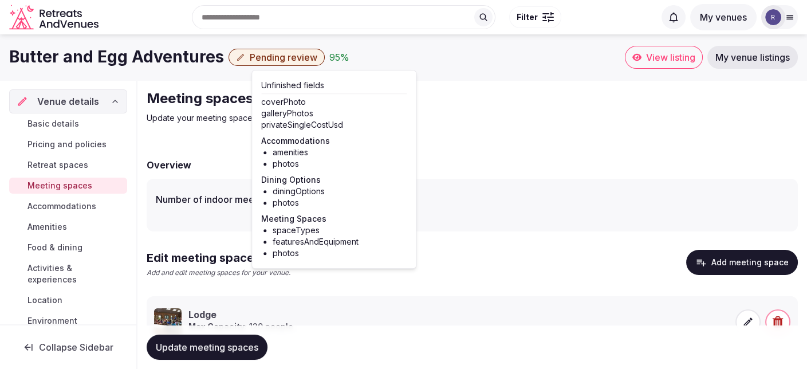
click at [111, 102] on icon at bounding box center [115, 101] width 9 height 9
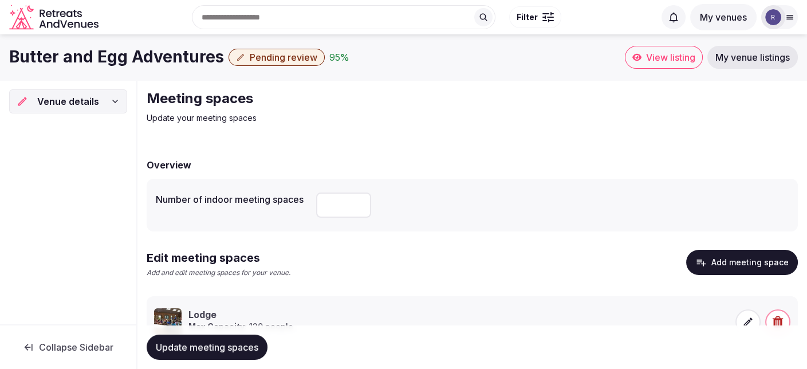
click at [106, 102] on div "Venue details" at bounding box center [68, 101] width 103 height 14
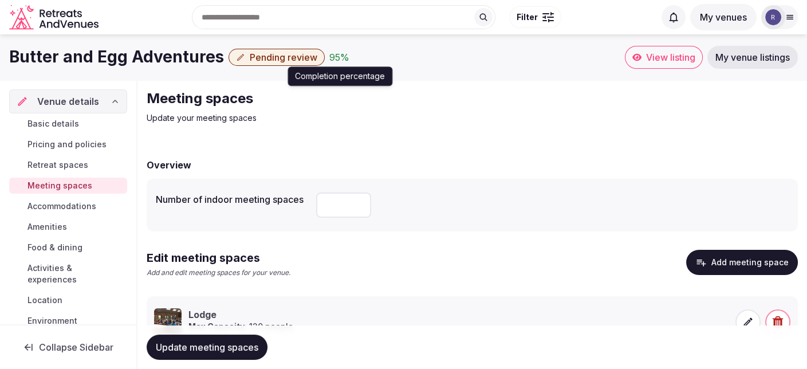
click at [329, 56] on div "95 %" at bounding box center [339, 57] width 20 height 14
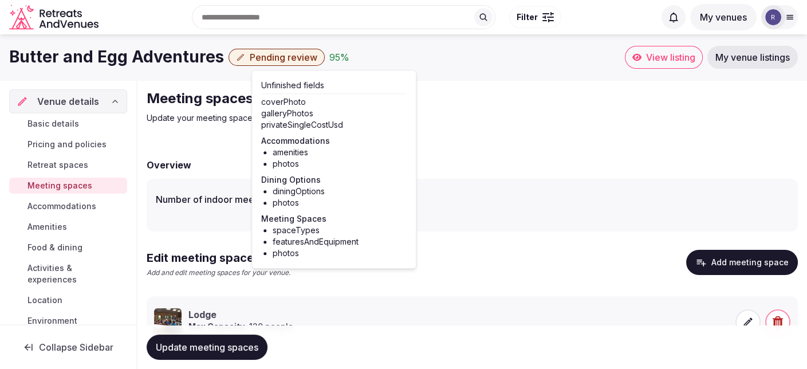
click at [86, 145] on span "Pricing and policies" at bounding box center [66, 144] width 79 height 11
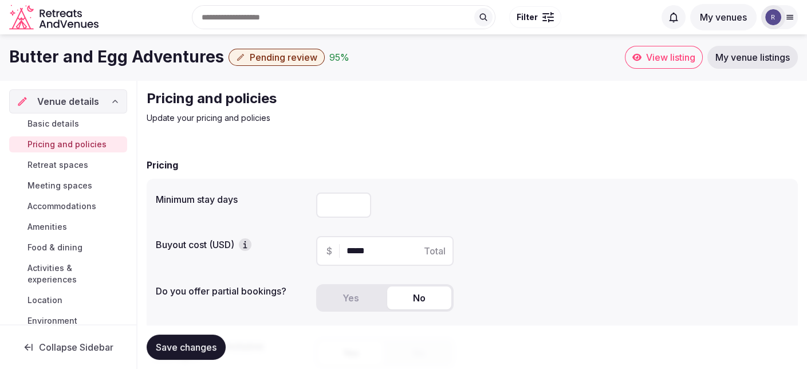
click at [58, 127] on span "Basic details" at bounding box center [53, 123] width 52 height 11
